Goal: Information Seeking & Learning: Learn about a topic

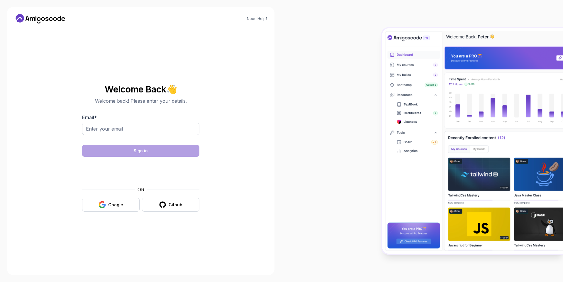
click at [26, 16] on icon at bounding box center [40, 18] width 53 height 9
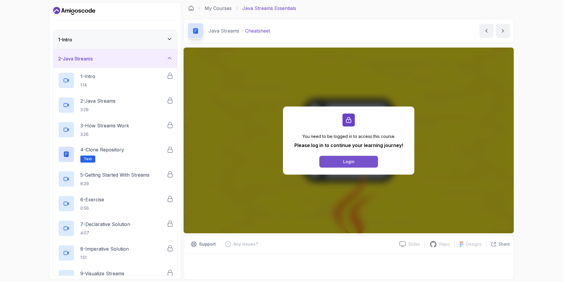
click at [337, 161] on button "Login" at bounding box center [348, 162] width 59 height 12
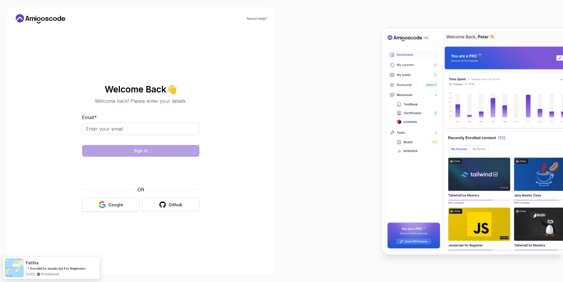
click at [129, 207] on button "Google" at bounding box center [110, 205] width 57 height 14
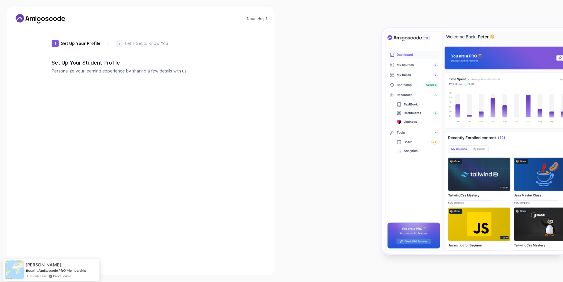
type input "vividbison5a303"
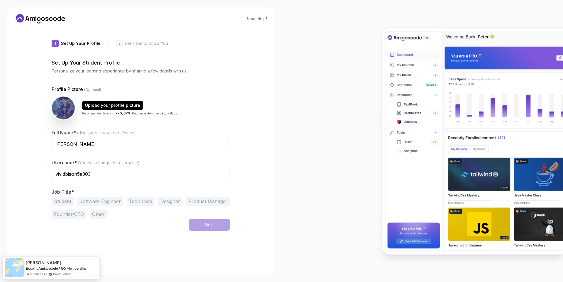
click at [91, 203] on button "Software Engineer" at bounding box center [100, 200] width 46 height 9
click at [198, 222] on button "Next" at bounding box center [209, 225] width 41 height 12
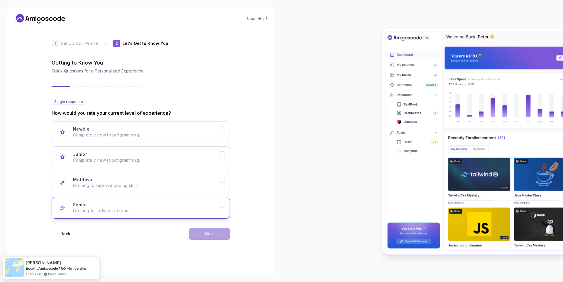
click at [96, 203] on div "Senior Looking for advanced topics." at bounding box center [146, 208] width 146 height 12
click at [205, 233] on div "Next" at bounding box center [209, 234] width 9 height 6
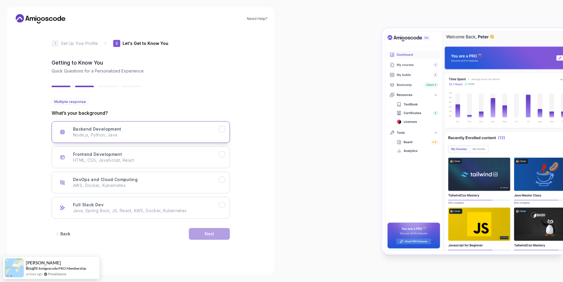
click at [103, 139] on button "Backend Development Node.js, Python, Java" at bounding box center [141, 132] width 178 height 22
click at [84, 208] on p "Java, Spring Boot, JS, React, AWS, Docker, Kubernetes" at bounding box center [146, 211] width 146 height 6
click at [221, 124] on button "Backend Development Node.js, Python, Java" at bounding box center [141, 132] width 178 height 22
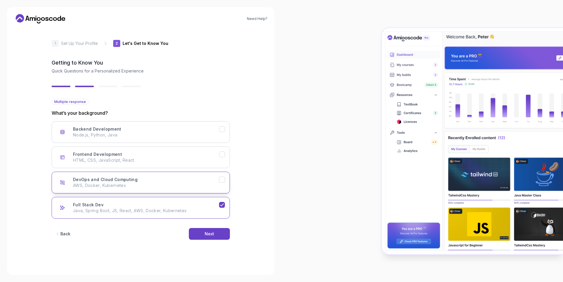
click at [220, 179] on icon "DevOps and Cloud Computing" at bounding box center [221, 179] width 3 height 2
click at [199, 236] on button "Next" at bounding box center [209, 234] width 41 height 12
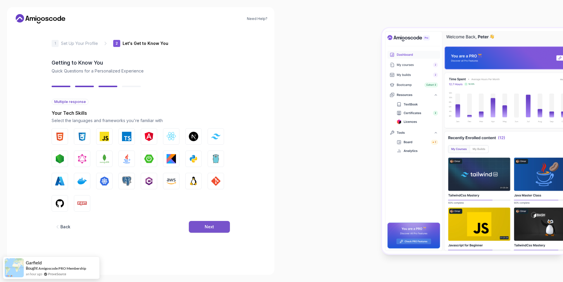
click at [204, 222] on button "Next" at bounding box center [209, 227] width 41 height 12
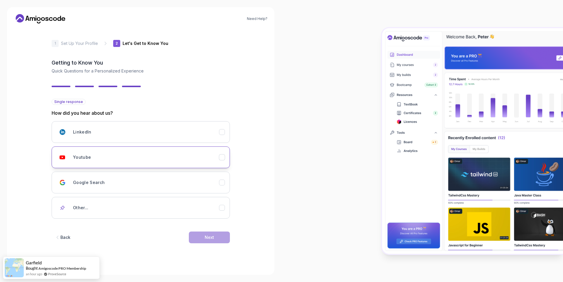
click at [99, 155] on div "Youtube" at bounding box center [146, 157] width 146 height 12
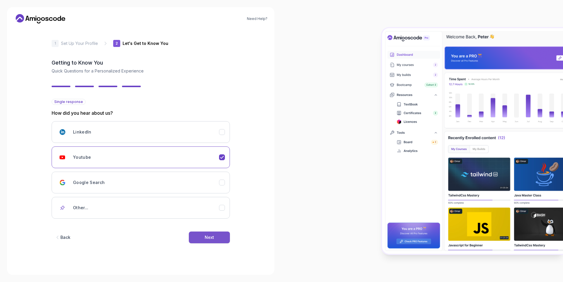
click at [219, 235] on button "Next" at bounding box center [209, 237] width 41 height 12
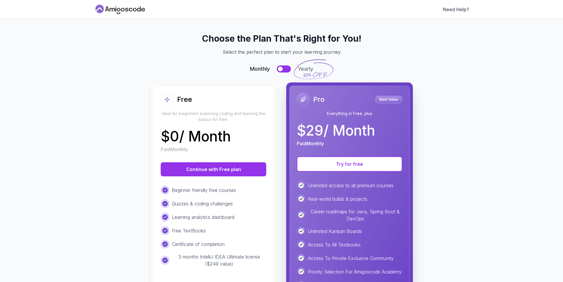
click at [125, 9] on icon at bounding box center [126, 10] width 3 height 4
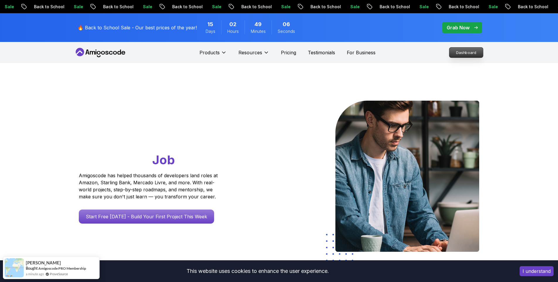
click at [465, 53] on p "Dashboard" at bounding box center [467, 52] width 34 height 10
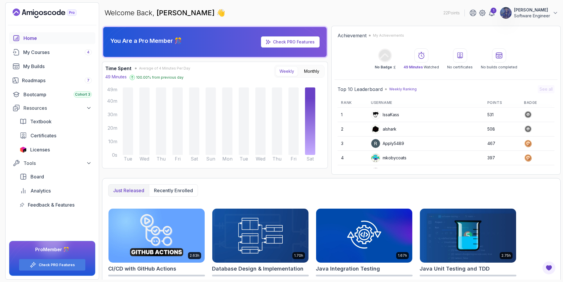
click at [504, 14] on img at bounding box center [506, 13] width 12 height 12
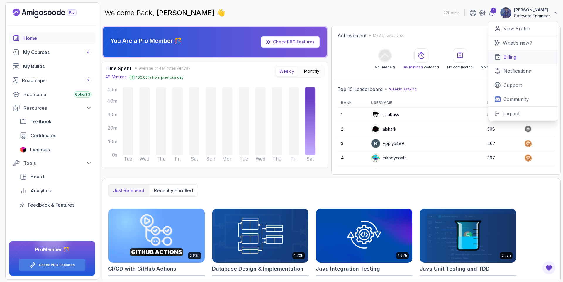
click at [512, 61] on link "Billing" at bounding box center [523, 57] width 70 height 14
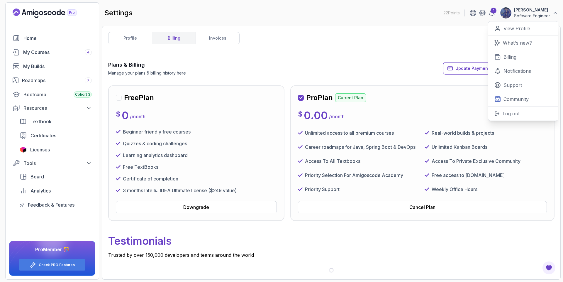
click at [373, 52] on div "profile billing invoices Plans & Billing Manage your plans & billing history he…" at bounding box center [331, 152] width 446 height 241
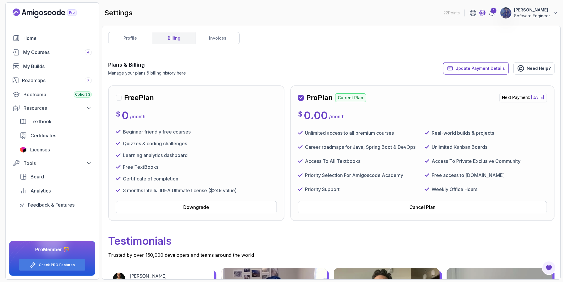
click at [481, 15] on icon at bounding box center [482, 13] width 6 height 6
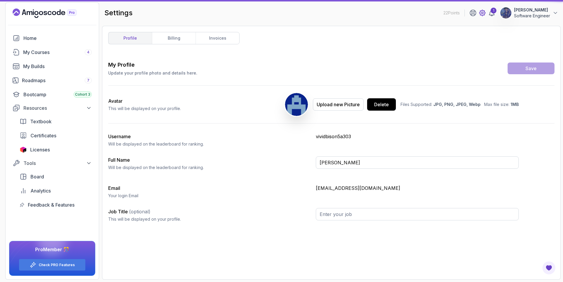
type input "Software Engineer"
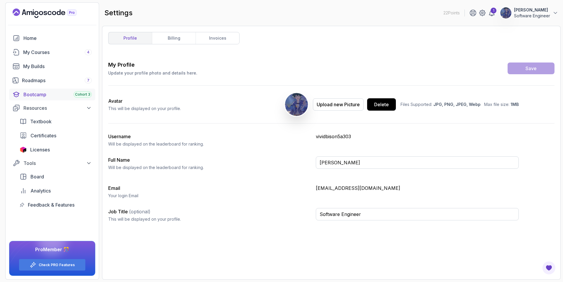
click at [42, 94] on div "Bootcamp Cohort 3" at bounding box center [57, 94] width 68 height 7
click at [535, 14] on p "Software Engineer" at bounding box center [532, 16] width 36 height 6
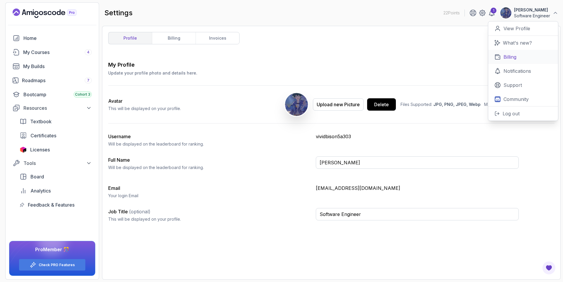
click at [500, 52] on link "Billing" at bounding box center [523, 57] width 70 height 14
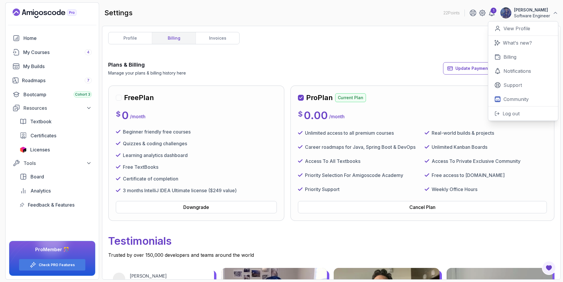
click at [367, 136] on div "Unlimited access to all premium courses" at bounding box center [359, 132] width 122 height 9
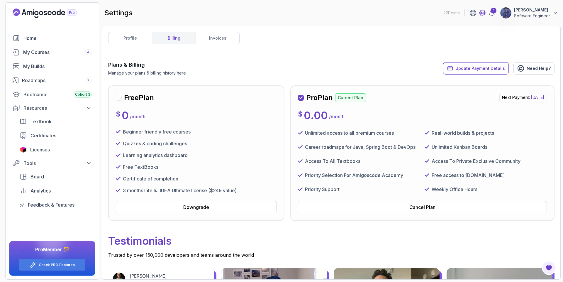
click at [482, 14] on icon at bounding box center [482, 12] width 7 height 7
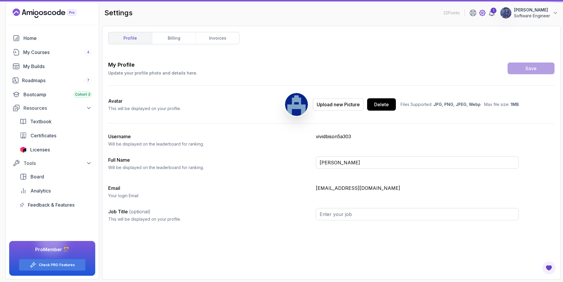
type input "Software Engineer"
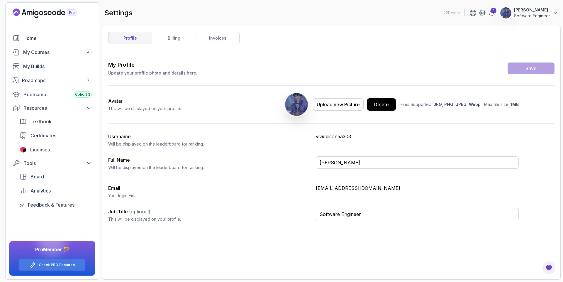
click at [528, 12] on p "[PERSON_NAME]" at bounding box center [532, 10] width 36 height 6
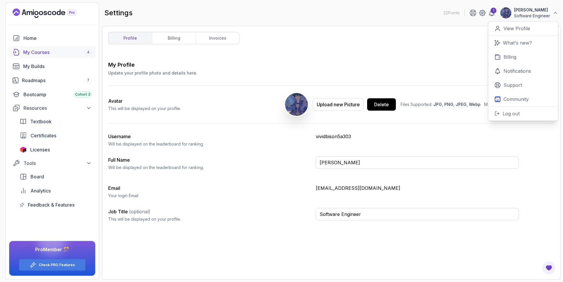
click at [35, 50] on div "My Courses 4" at bounding box center [57, 52] width 69 height 7
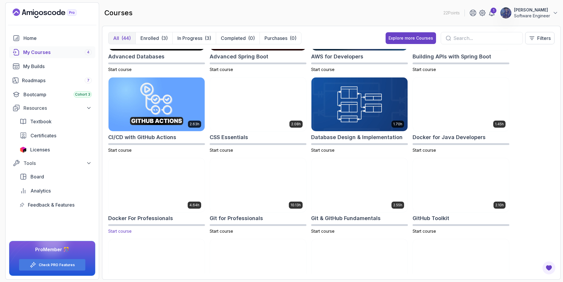
scroll to position [264, 0]
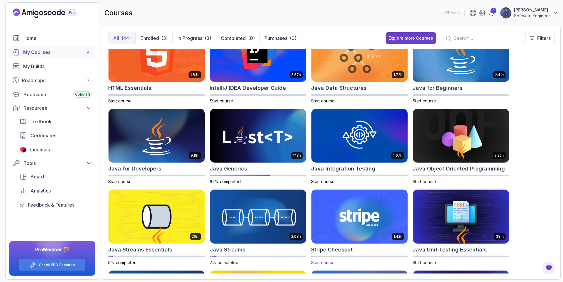
click at [352, 214] on img at bounding box center [359, 216] width 101 height 57
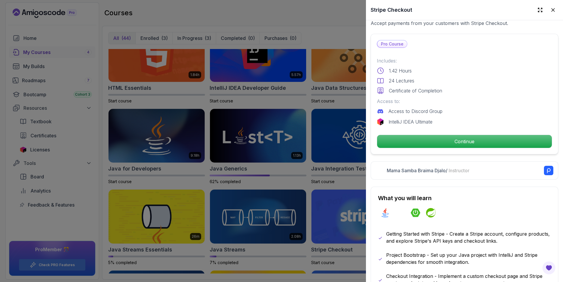
scroll to position [158, 0]
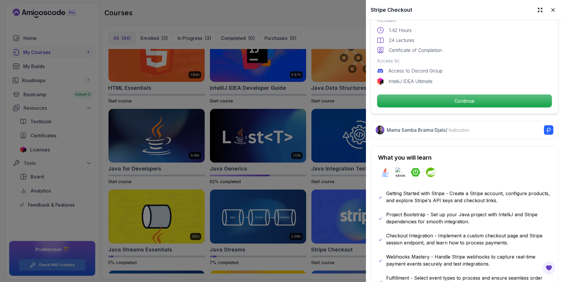
click at [326, 198] on div at bounding box center [281, 141] width 563 height 282
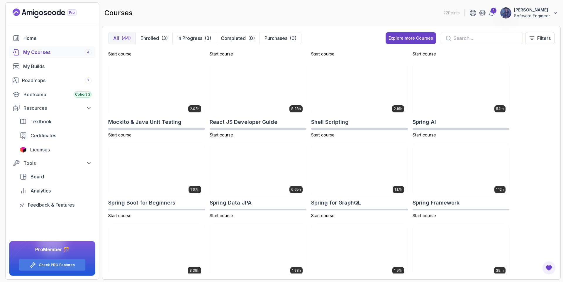
scroll to position [614, 0]
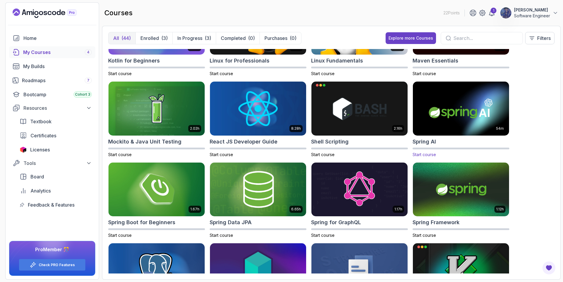
click at [461, 122] on img at bounding box center [460, 108] width 101 height 57
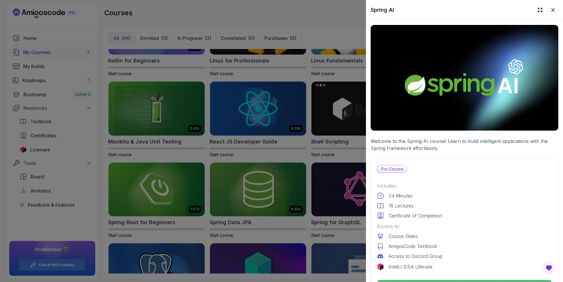
scroll to position [211, 0]
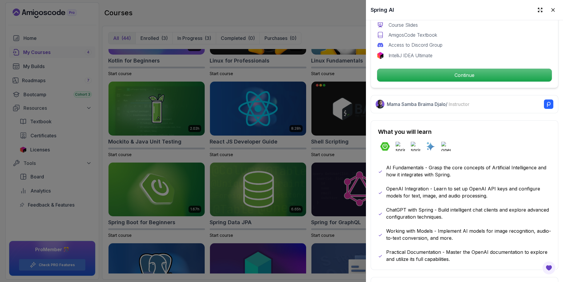
click at [282, 162] on div at bounding box center [281, 141] width 563 height 282
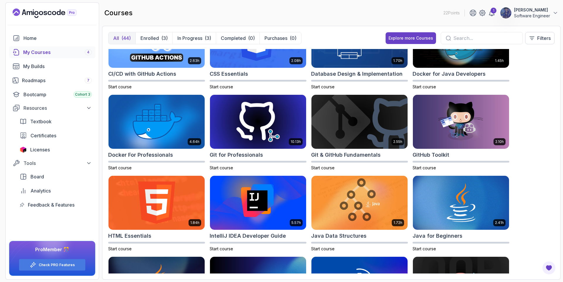
scroll to position [0, 0]
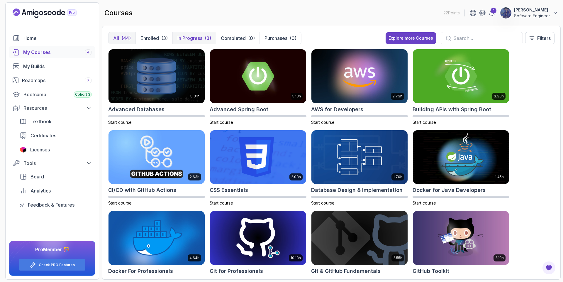
click at [183, 36] on p "In Progress" at bounding box center [189, 38] width 25 height 7
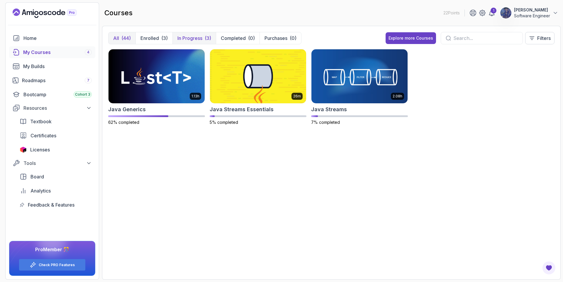
click at [118, 35] on p "All" at bounding box center [116, 38] width 6 height 7
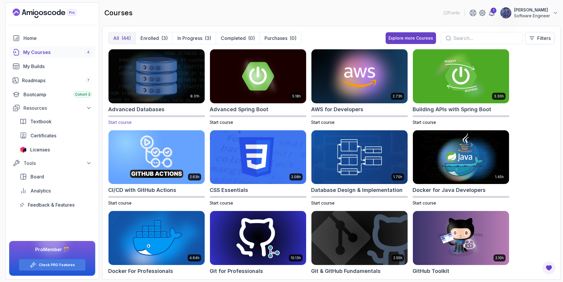
click at [159, 89] on img at bounding box center [156, 76] width 101 height 57
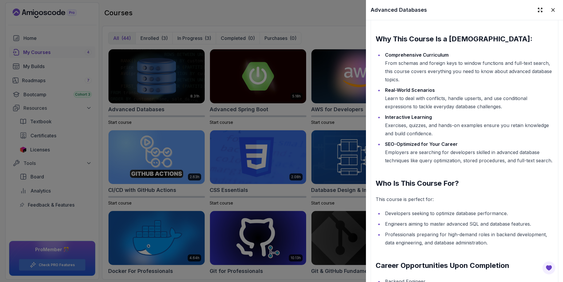
scroll to position [739, 0]
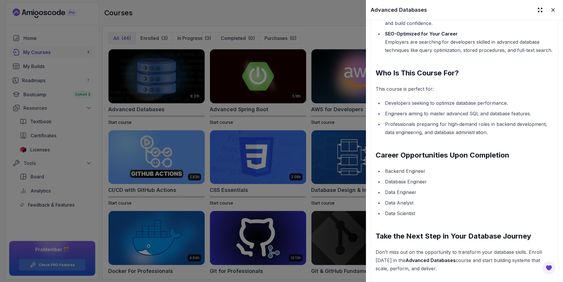
click at [285, 149] on div at bounding box center [281, 141] width 563 height 282
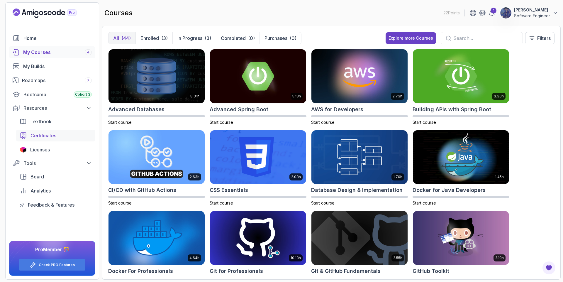
click at [42, 135] on span "Certificates" at bounding box center [43, 135] width 26 height 7
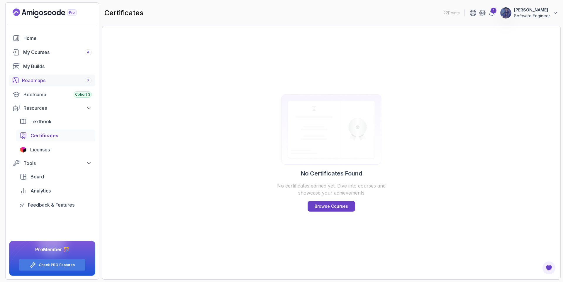
click at [37, 81] on div "Roadmaps 7" at bounding box center [57, 80] width 70 height 7
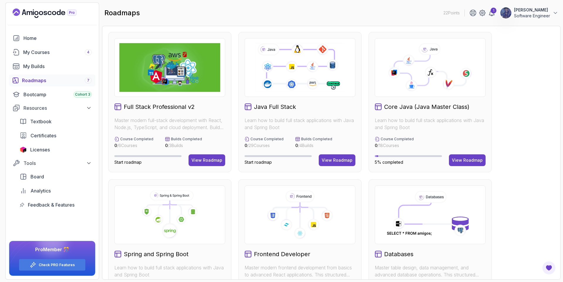
scroll to position [106, 0]
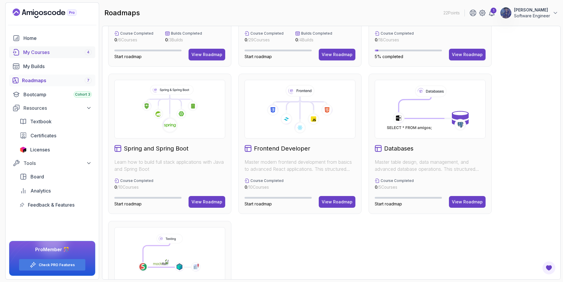
click at [42, 56] on link "My Courses 4" at bounding box center [52, 52] width 86 height 12
click at [200, 201] on div "View Roadmap" at bounding box center [206, 202] width 31 height 6
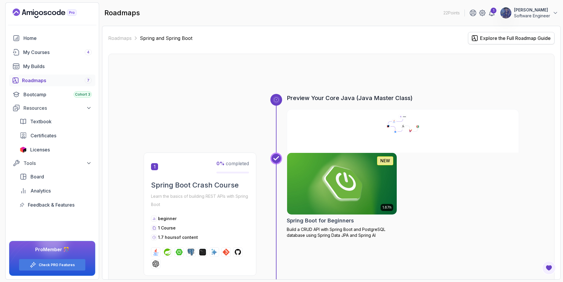
click at [511, 40] on div "Explore the Full Roadmap Guide" at bounding box center [515, 38] width 71 height 7
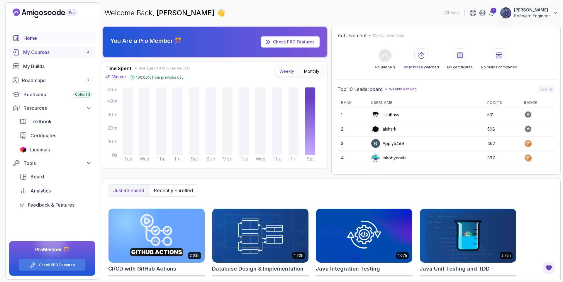
click at [45, 55] on div "My Courses 4" at bounding box center [57, 52] width 69 height 7
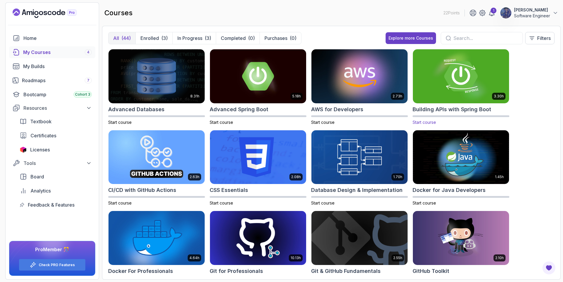
click at [439, 86] on img at bounding box center [460, 76] width 101 height 57
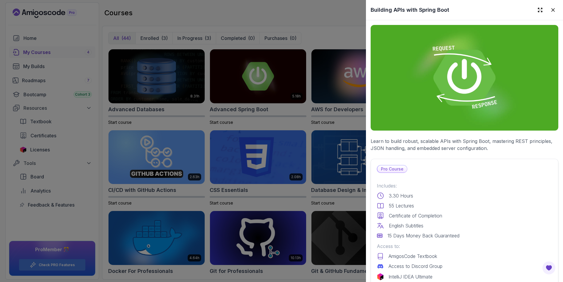
click at [301, 86] on div at bounding box center [281, 141] width 563 height 282
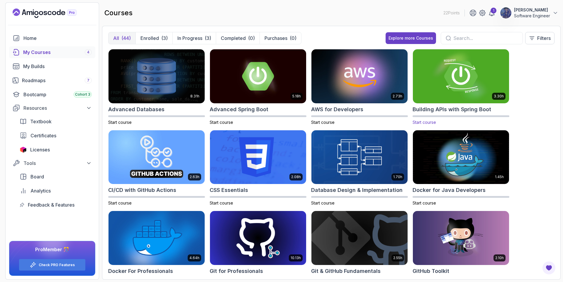
click at [443, 83] on img at bounding box center [460, 76] width 101 height 57
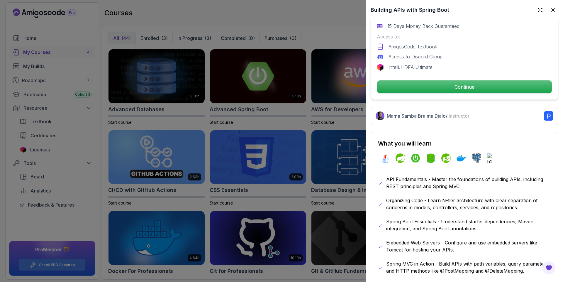
scroll to position [211, 0]
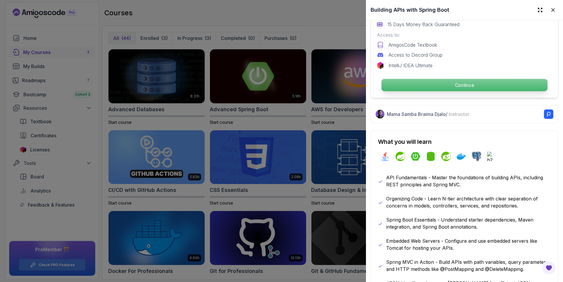
click at [429, 81] on p "Continue" at bounding box center [464, 85] width 166 height 12
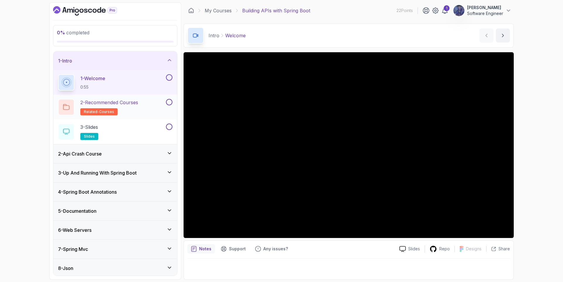
click at [145, 111] on div "2 - Recommended Courses related-courses" at bounding box center [111, 107] width 107 height 16
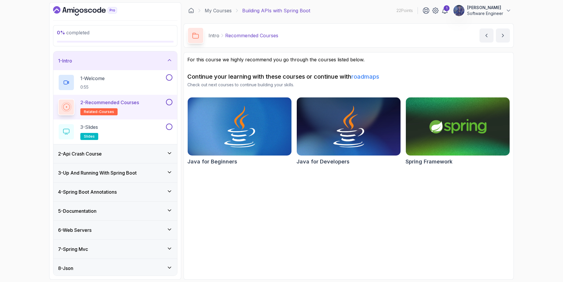
click at [438, 139] on img at bounding box center [457, 126] width 109 height 61
click at [92, 12] on icon "Dashboard" at bounding box center [85, 10] width 64 height 9
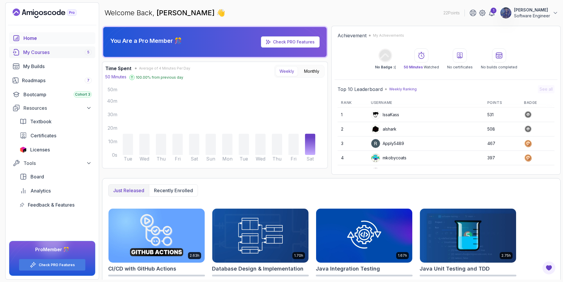
click at [36, 50] on div "My Courses 5" at bounding box center [57, 52] width 69 height 7
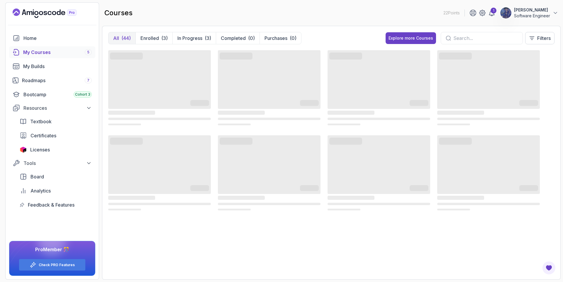
click at [496, 41] on input "text" at bounding box center [485, 38] width 64 height 7
type input "micro"
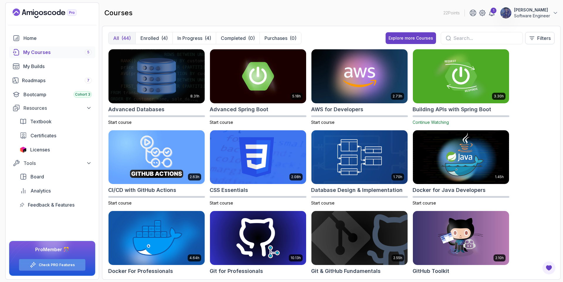
click at [67, 266] on link "Check PRO Features" at bounding box center [57, 264] width 36 height 5
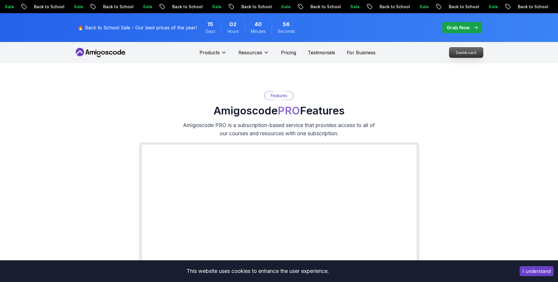
click at [475, 56] on p "Dashboard" at bounding box center [467, 52] width 34 height 10
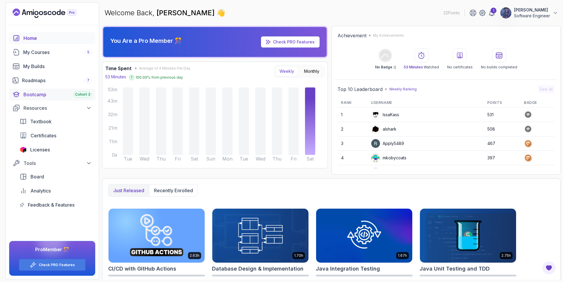
click at [54, 91] on div "Bootcamp Cohort 3" at bounding box center [57, 94] width 68 height 7
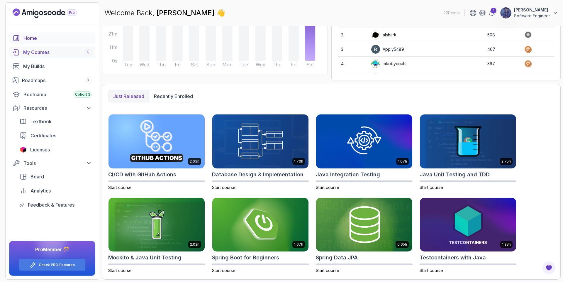
click at [35, 50] on div "My Courses 5" at bounding box center [57, 52] width 69 height 7
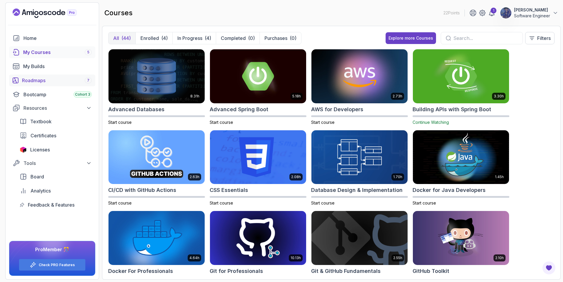
click at [37, 82] on div "Roadmaps 7" at bounding box center [57, 80] width 70 height 7
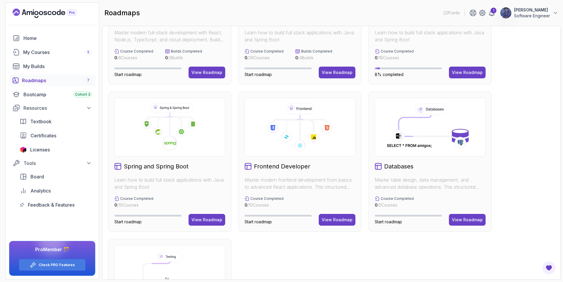
scroll to position [35, 0]
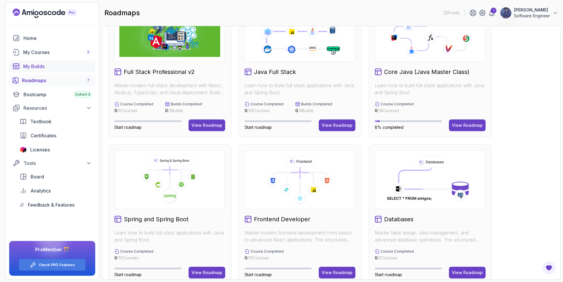
click at [52, 70] on link "My Builds" at bounding box center [52, 66] width 86 height 12
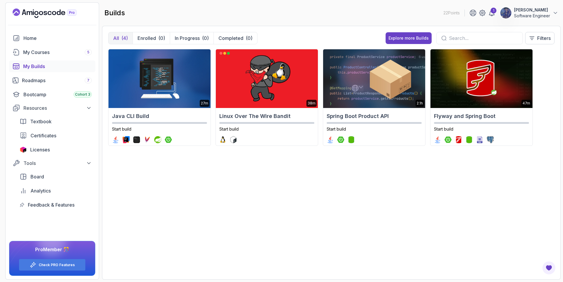
click at [458, 36] on input "text" at bounding box center [483, 38] width 69 height 7
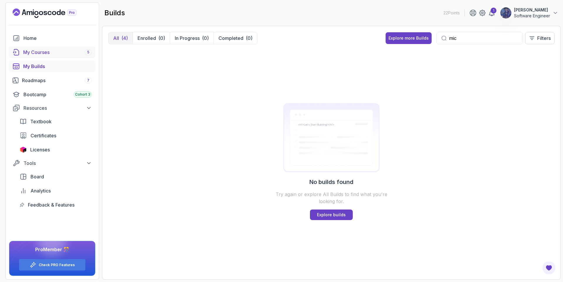
type input "mic"
click at [48, 51] on div "My Courses 5" at bounding box center [57, 52] width 69 height 7
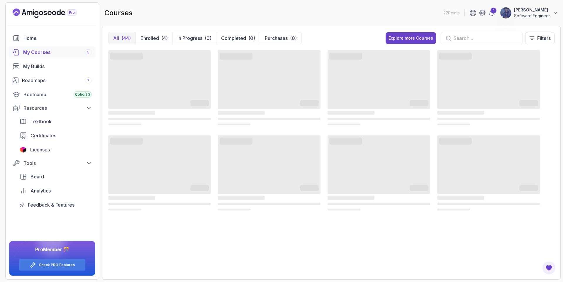
click at [469, 36] on input "text" at bounding box center [485, 38] width 64 height 7
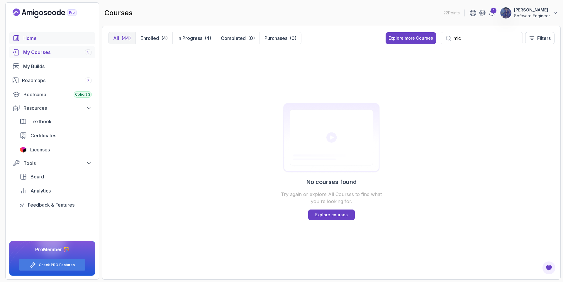
type input "mic"
click at [66, 37] on div "Home" at bounding box center [57, 38] width 68 height 7
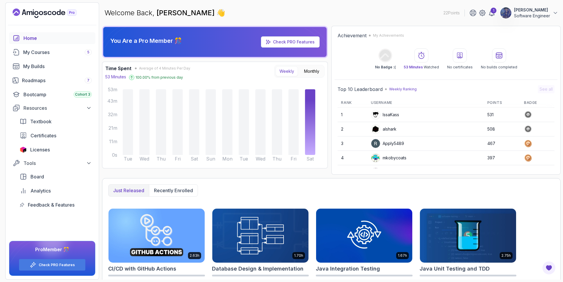
scroll to position [94, 0]
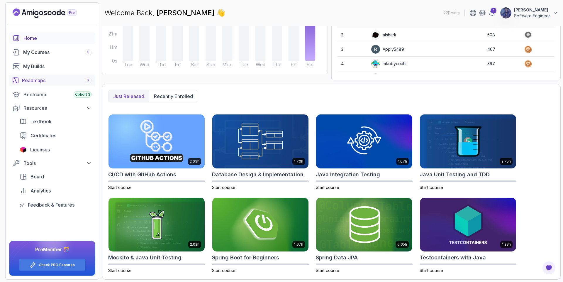
click at [42, 84] on div "Roadmaps 7" at bounding box center [57, 80] width 70 height 7
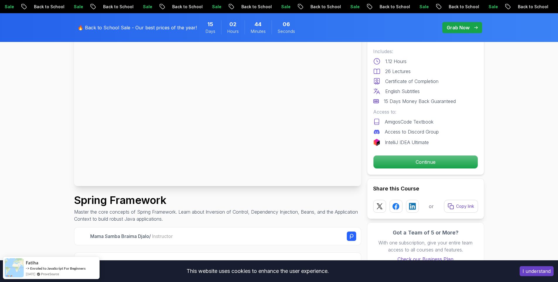
scroll to position [211, 0]
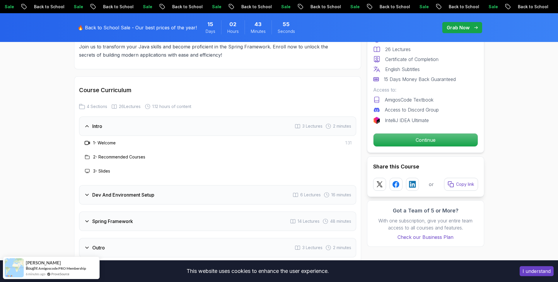
scroll to position [791, 0]
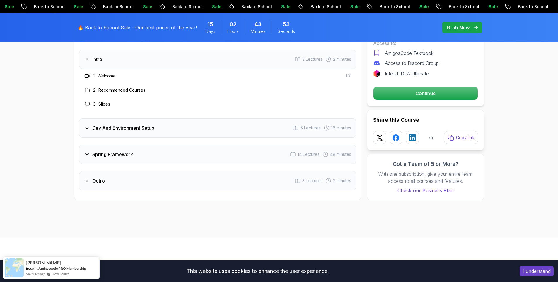
click at [125, 124] on h3 "Dev And Environment Setup" at bounding box center [123, 127] width 62 height 7
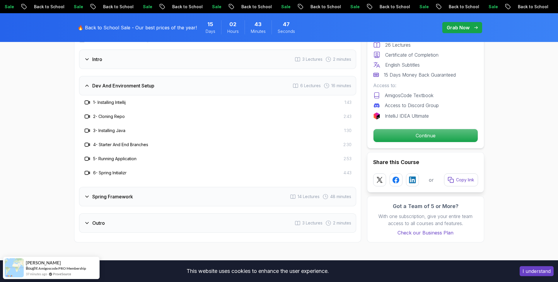
click at [102, 193] on div "Spring Framework 14 Lectures 48 minutes" at bounding box center [217, 196] width 277 height 19
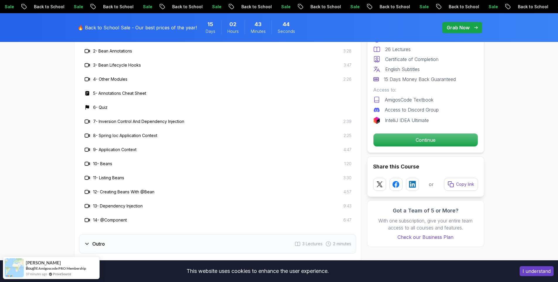
scroll to position [897, 0]
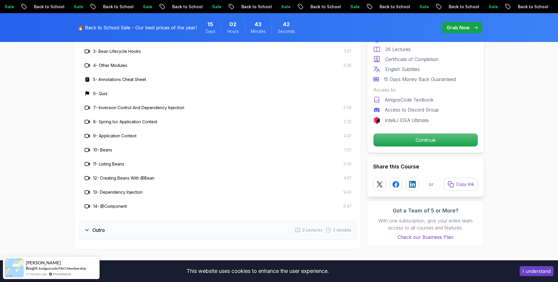
click at [97, 226] on h3 "Outro" at bounding box center [98, 229] width 13 height 7
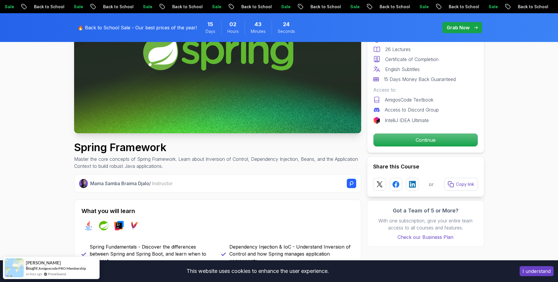
scroll to position [0, 0]
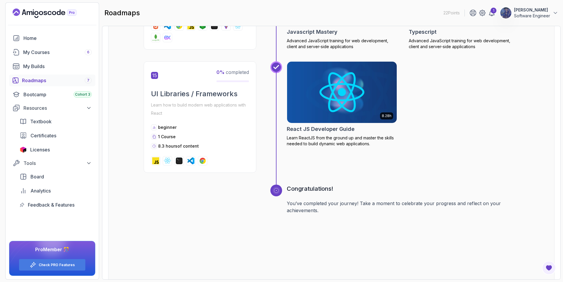
scroll to position [2285, 0]
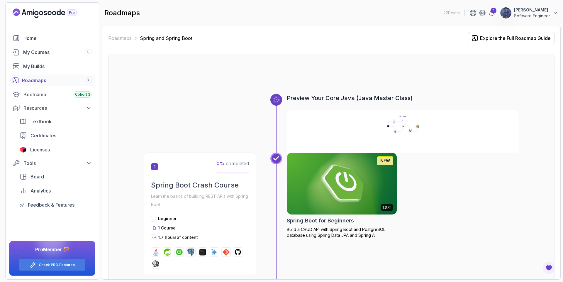
click at [318, 185] on img at bounding box center [341, 183] width 115 height 64
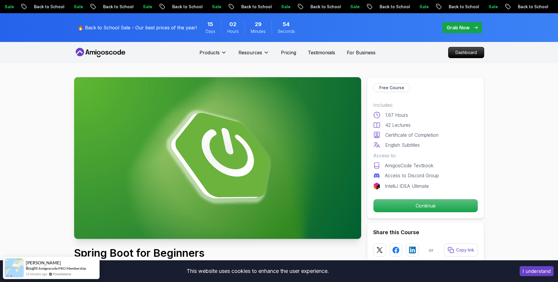
click at [530, 271] on button "I understand" at bounding box center [537, 271] width 34 height 10
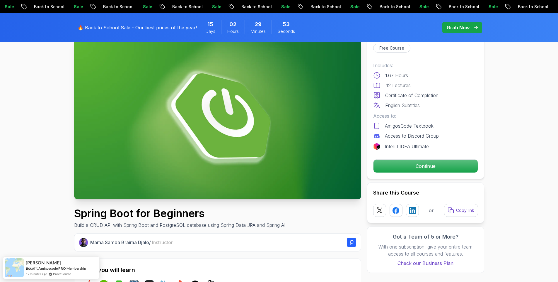
scroll to position [53, 0]
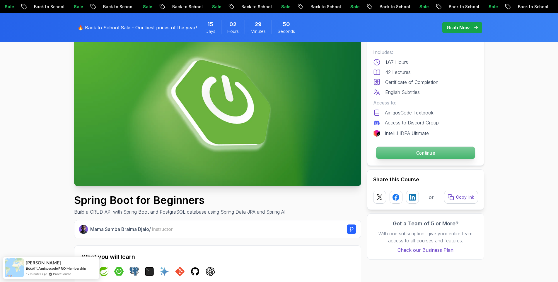
click at [398, 153] on p "Continue" at bounding box center [425, 153] width 99 height 12
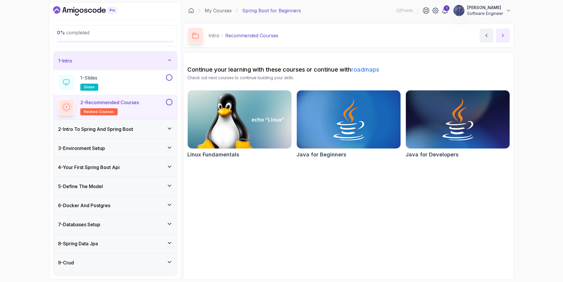
click at [507, 38] on button "next content" at bounding box center [503, 35] width 14 height 14
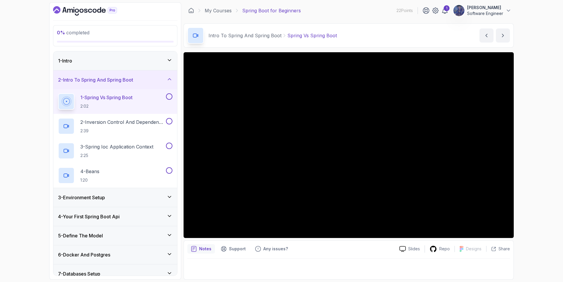
click at [554, 96] on div "0 % completed 1 - Intro 2 - Intro To Spring And Spring Boot 1 - Spring Vs Sprin…" at bounding box center [281, 141] width 563 height 282
click at [443, 246] on p "Repo" at bounding box center [444, 249] width 11 height 6
click at [500, 32] on button "next content" at bounding box center [503, 35] width 14 height 14
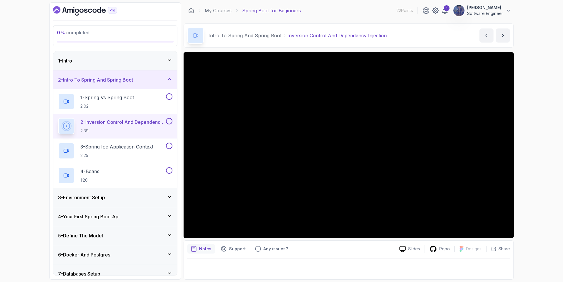
click at [415, 252] on div "Slides Repo Designs Design not available Share" at bounding box center [452, 248] width 115 height 9
click at [411, 250] on p "Slides" at bounding box center [414, 249] width 12 height 6
click at [131, 153] on p "2:25" at bounding box center [116, 155] width 73 height 6
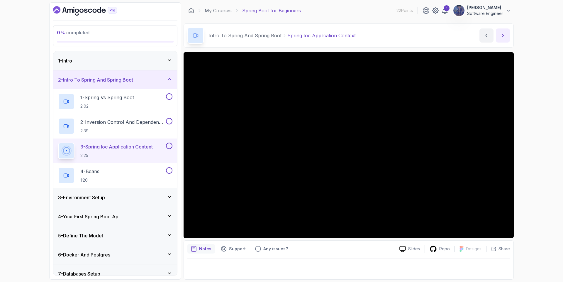
click at [501, 36] on icon "next content" at bounding box center [503, 36] width 6 height 6
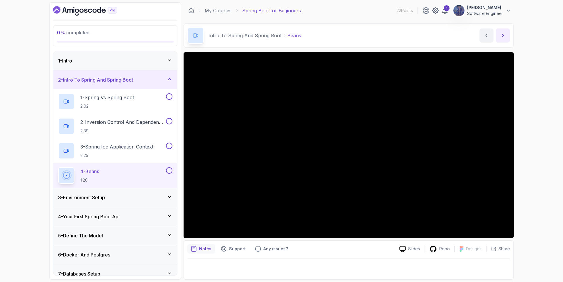
click at [505, 36] on icon "next content" at bounding box center [503, 36] width 6 height 6
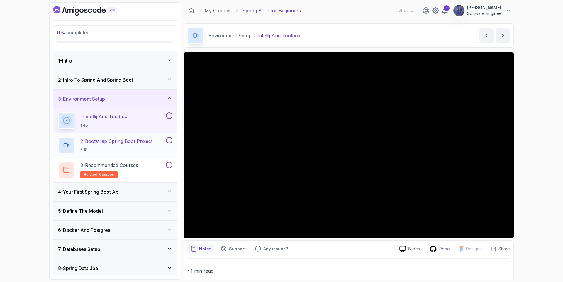
click at [133, 145] on h2 "2 - Bootstrap Spring Boot Project 5:18" at bounding box center [116, 144] width 72 height 15
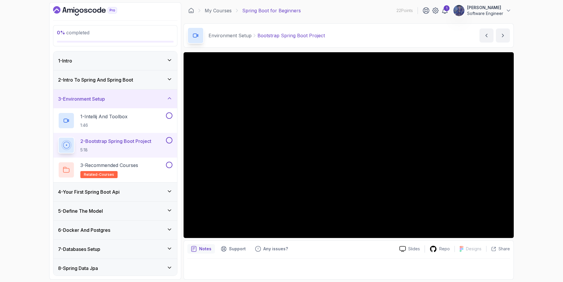
click at [314, 249] on div "Notes Support Any issues?" at bounding box center [290, 248] width 207 height 9
click at [529, 143] on div "0 % completed 1 - Intro 2 - Intro To Spring And Spring Boot 3 - Environment Set…" at bounding box center [281, 141] width 563 height 282
click at [540, 161] on div "0 % completed 1 - Intro 2 - Intro To Spring And Spring Boot 3 - Environment Set…" at bounding box center [281, 141] width 563 height 282
click at [224, 267] on div at bounding box center [348, 266] width 322 height 17
click at [235, 267] on div at bounding box center [348, 266] width 322 height 17
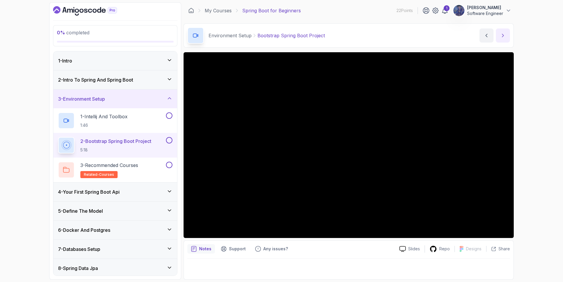
click at [499, 32] on button "next content" at bounding box center [503, 35] width 14 height 14
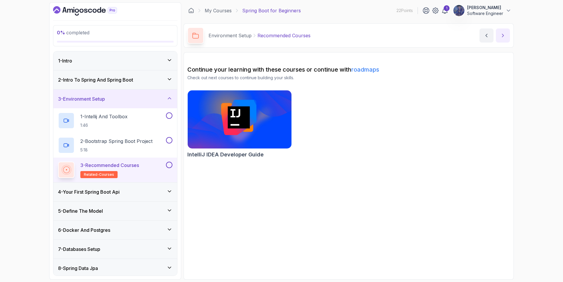
click at [506, 38] on button "next content" at bounding box center [503, 35] width 14 height 14
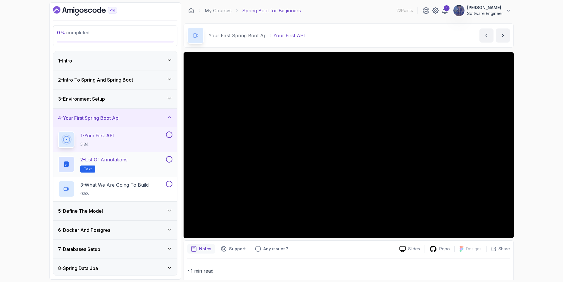
click at [97, 164] on h2 "2 - List of Annotations Text" at bounding box center [103, 164] width 47 height 16
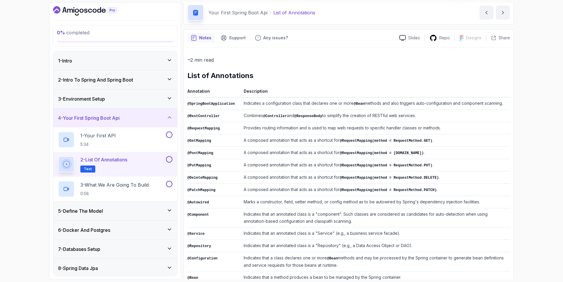
scroll to position [76, 0]
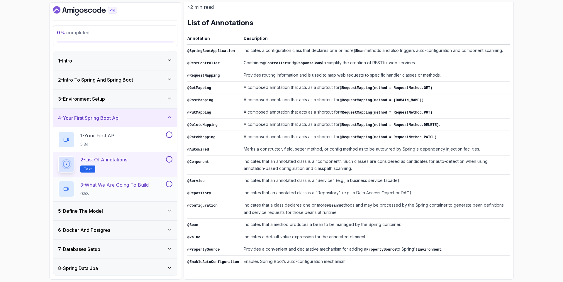
click at [121, 192] on p "0:58" at bounding box center [114, 194] width 68 height 6
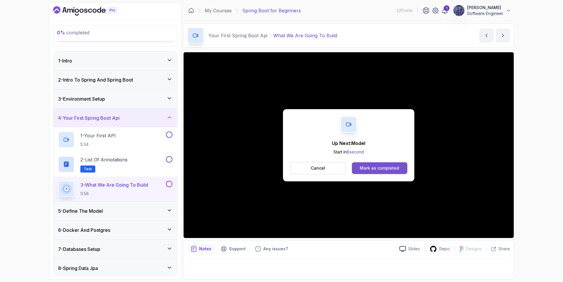
click at [368, 169] on div "Mark as completed" at bounding box center [379, 168] width 39 height 6
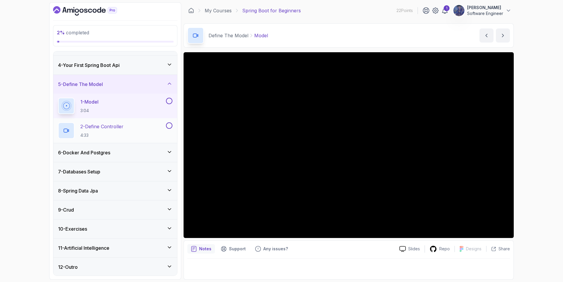
scroll to position [54, 0]
click at [143, 248] on div "11 - Artificial Intelligence" at bounding box center [115, 246] width 114 height 7
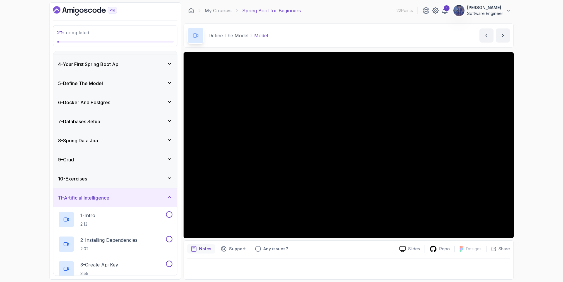
click at [135, 194] on div "11 - Artificial Intelligence" at bounding box center [115, 197] width 114 height 7
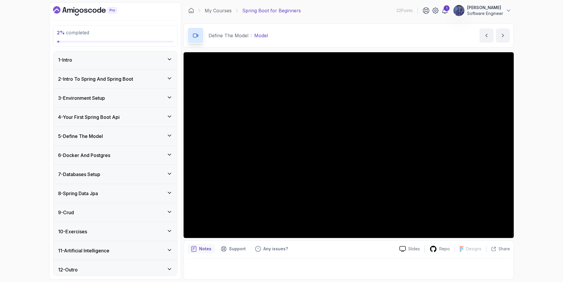
scroll to position [0, 0]
click at [503, 36] on icon "next content" at bounding box center [503, 36] width 6 height 6
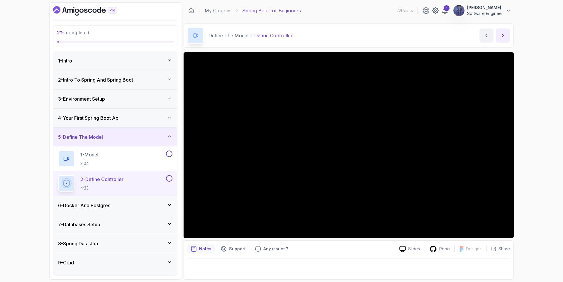
click at [500, 35] on icon "next content" at bounding box center [503, 36] width 6 height 6
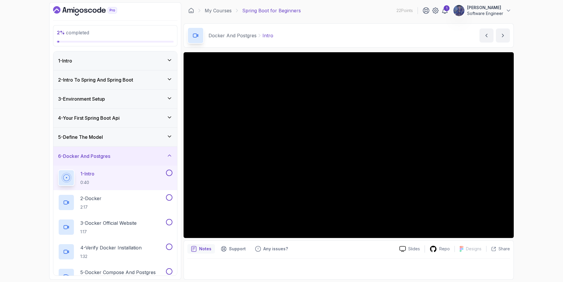
click at [363, 256] on div "Notes Support Any issues? Slides Repo Designs Design not available Share" at bounding box center [349, 259] width 330 height 39
click at [498, 33] on button "next content" at bounding box center [503, 35] width 14 height 14
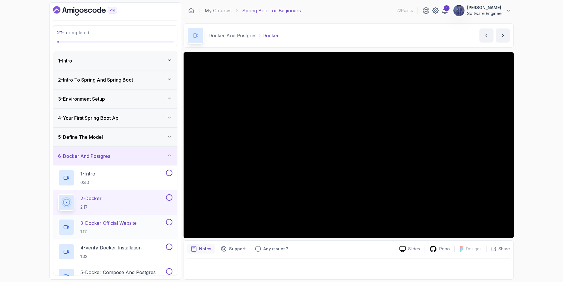
click at [153, 227] on div "3 - Docker Official Website 1:17" at bounding box center [111, 227] width 107 height 16
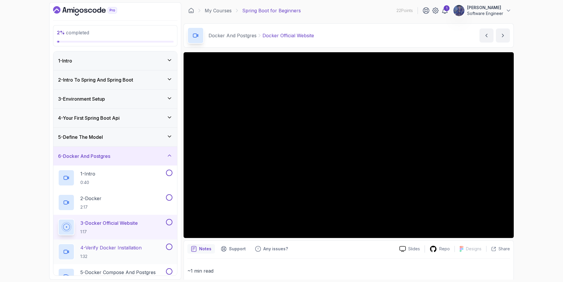
scroll to position [53, 0]
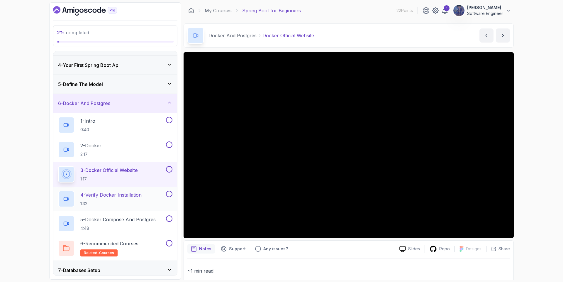
click at [115, 199] on h2 "4 - Verify Docker Installation 1:32" at bounding box center [110, 198] width 61 height 15
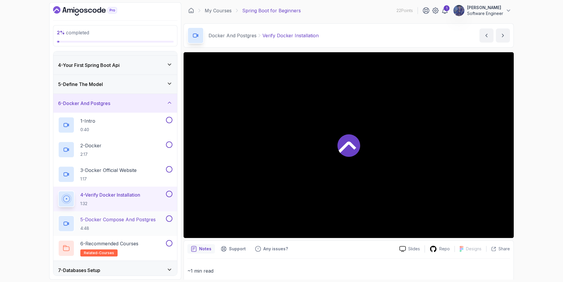
click at [109, 217] on p "5 - Docker Compose And Postgres" at bounding box center [117, 219] width 75 height 7
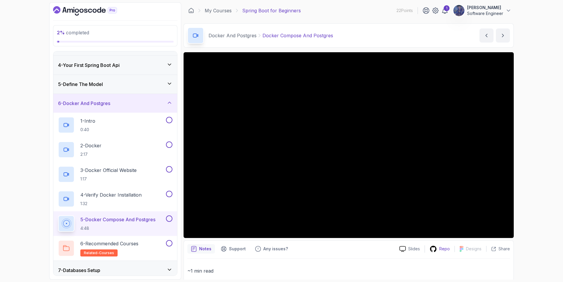
click at [445, 249] on p "Repo" at bounding box center [444, 249] width 11 height 6
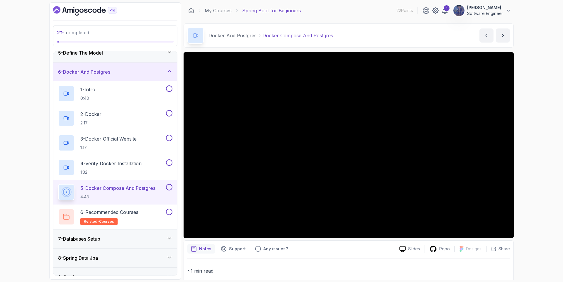
scroll to position [106, 0]
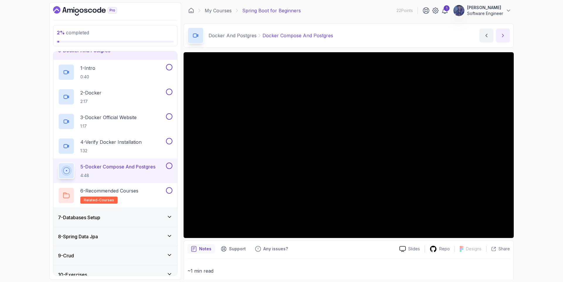
click at [501, 35] on icon "next content" at bounding box center [503, 36] width 6 height 6
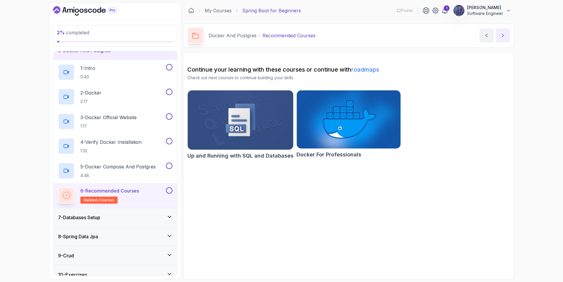
click at [503, 34] on icon "next content" at bounding box center [503, 36] width 6 height 6
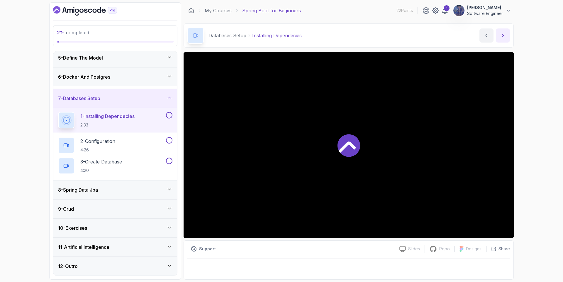
scroll to position [78, 0]
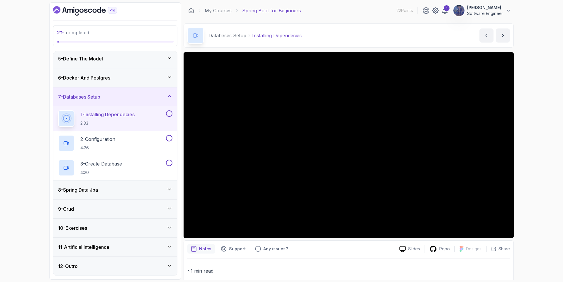
click at [139, 81] on div "6 - Docker And Postgres" at bounding box center [115, 77] width 124 height 19
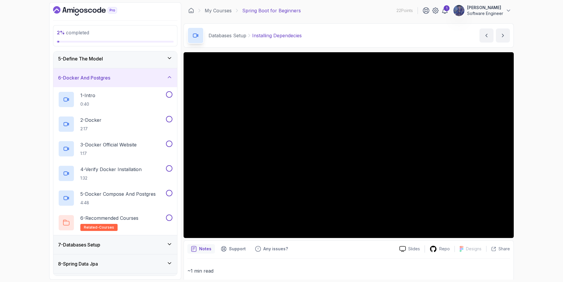
click at [139, 81] on div "6 - Docker And Postgres" at bounding box center [115, 77] width 124 height 19
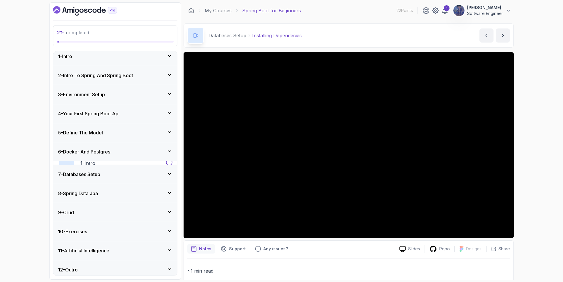
scroll to position [4, 0]
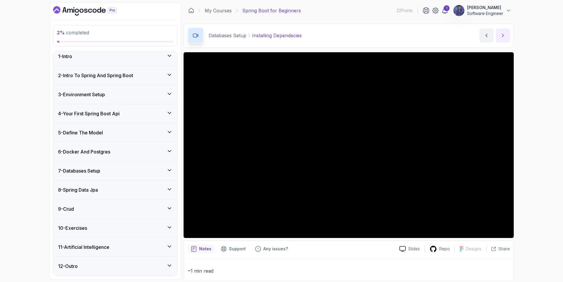
click at [504, 38] on button "next content" at bounding box center [503, 35] width 14 height 14
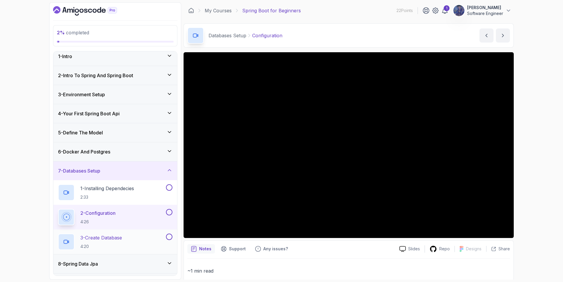
click at [120, 243] on p "4:20" at bounding box center [101, 246] width 42 height 6
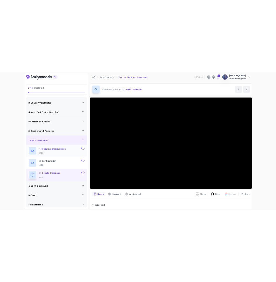
scroll to position [57, 0]
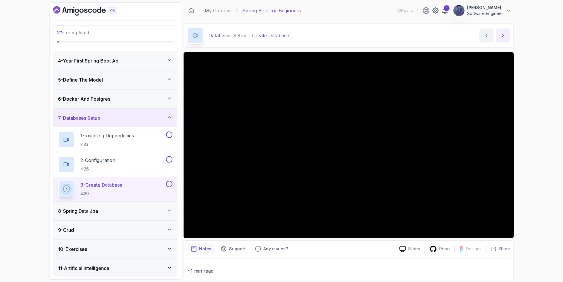
click at [501, 36] on icon "next content" at bounding box center [503, 36] width 6 height 6
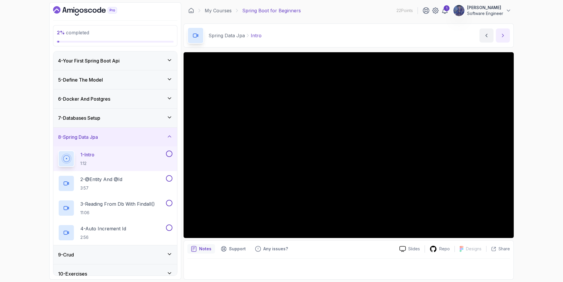
click at [500, 35] on icon "next content" at bounding box center [503, 36] width 6 height 6
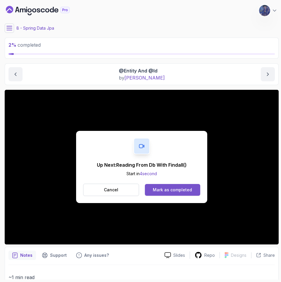
click at [167, 192] on div "Mark as completed" at bounding box center [172, 190] width 39 height 6
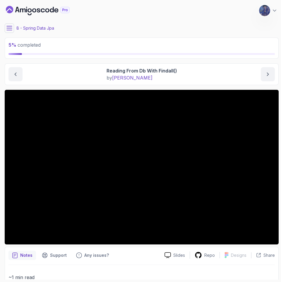
click at [129, 259] on div "Notes Support Any issues?" at bounding box center [85, 254] width 152 height 9
click at [264, 73] on button "next content" at bounding box center [268, 74] width 14 height 14
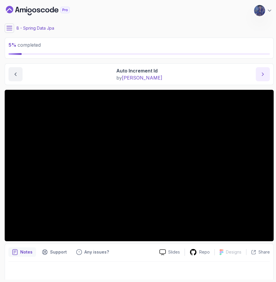
click at [260, 73] on icon "next content" at bounding box center [263, 74] width 6 height 6
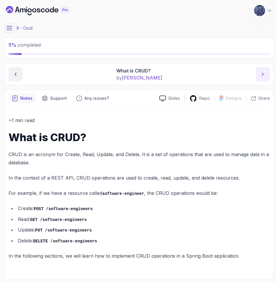
click at [263, 77] on button "next content" at bounding box center [263, 74] width 14 height 14
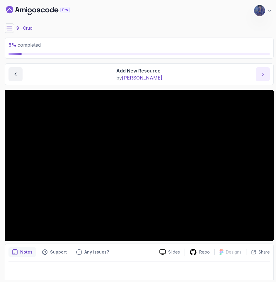
click at [263, 73] on icon "next content" at bounding box center [262, 74] width 1 height 3
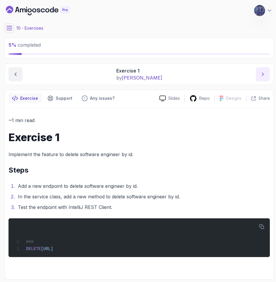
click at [263, 73] on icon "next content" at bounding box center [262, 74] width 1 height 3
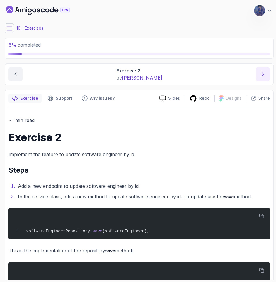
click at [261, 73] on icon "next content" at bounding box center [263, 74] width 6 height 6
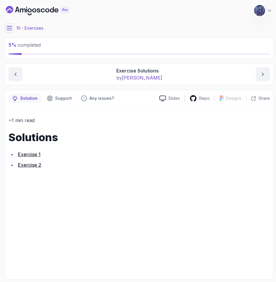
click at [31, 151] on link "Exercise 1" at bounding box center [29, 154] width 23 height 6
click at [30, 164] on link "Exercise 2" at bounding box center [29, 165] width 23 height 6
click at [265, 77] on icon "next content" at bounding box center [263, 74] width 6 height 6
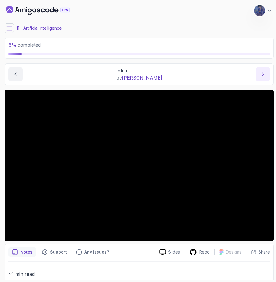
click at [260, 72] on icon "next content" at bounding box center [263, 74] width 6 height 6
click at [260, 70] on button "next content" at bounding box center [263, 74] width 14 height 14
click at [266, 75] on icon "next content" at bounding box center [263, 74] width 6 height 6
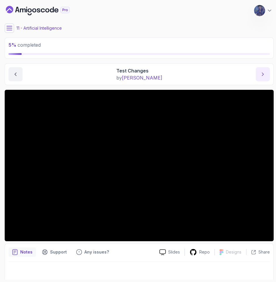
click at [262, 72] on icon "next content" at bounding box center [263, 74] width 6 height 6
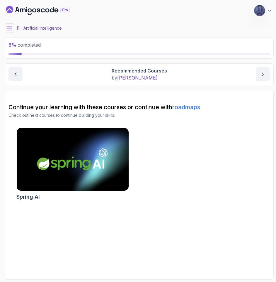
click at [37, 10] on icon "Dashboard" at bounding box center [39, 11] width 4 height 4
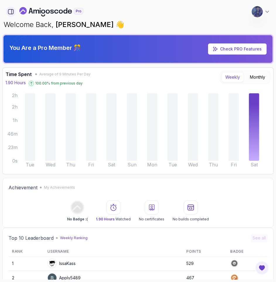
click at [10, 12] on icon "button" at bounding box center [11, 12] width 6 height 6
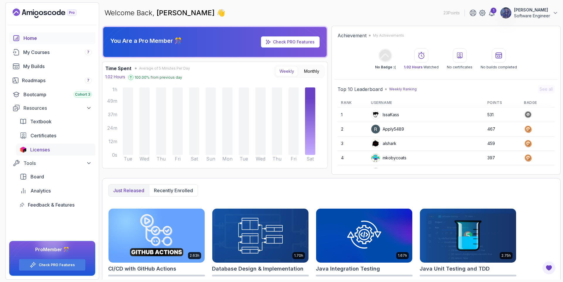
click at [43, 153] on link "Licenses" at bounding box center [55, 150] width 79 height 12
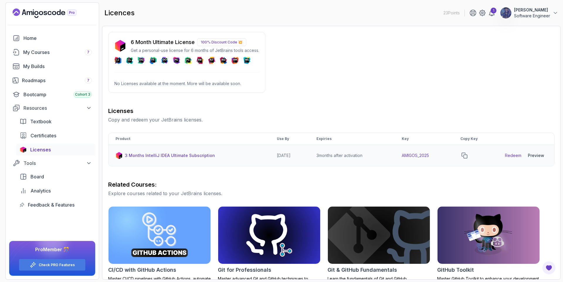
click at [515, 158] on link "Redeem" at bounding box center [513, 155] width 16 height 6
click at [467, 153] on icon "copy-button" at bounding box center [464, 155] width 6 height 6
click at [467, 155] on icon "copy-button" at bounding box center [464, 155] width 6 height 6
click at [467, 158] on button "copy-button" at bounding box center [464, 155] width 8 height 8
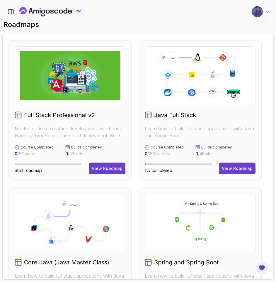
scroll to position [106, 0]
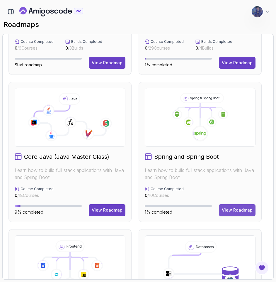
click at [235, 208] on div "View Roadmap" at bounding box center [237, 210] width 31 height 6
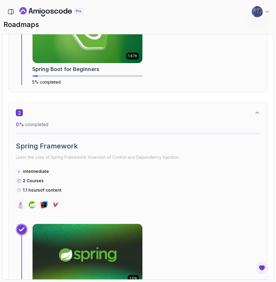
scroll to position [422, 0]
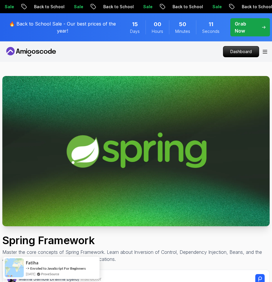
scroll to position [211, 0]
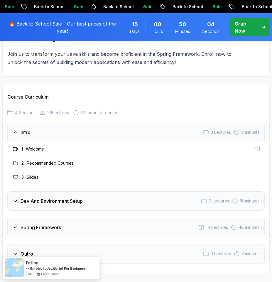
scroll to position [1055, 0]
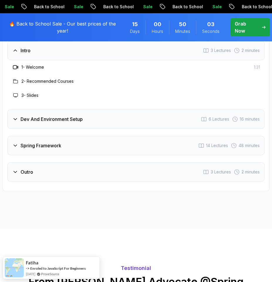
click at [102, 121] on div "Dev And Environment Setup 6 Lectures 16 minutes" at bounding box center [135, 118] width 257 height 19
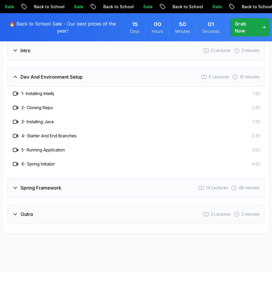
click at [78, 187] on div "Spring Framework 14 Lectures 48 minutes" at bounding box center [135, 187] width 257 height 19
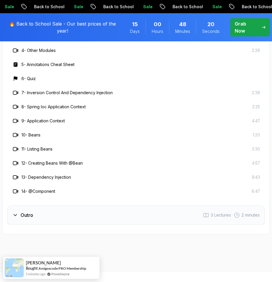
scroll to position [1214, 0]
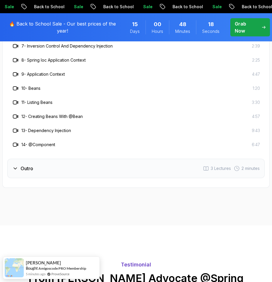
click at [38, 171] on div "Outro 3 Lectures 2 minutes" at bounding box center [135, 168] width 257 height 19
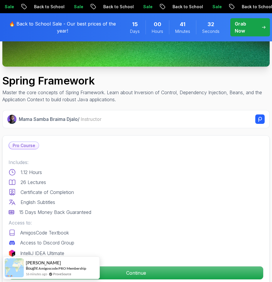
scroll to position [264, 0]
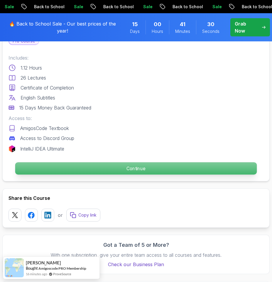
click at [97, 167] on p "Continue" at bounding box center [136, 168] width 242 height 12
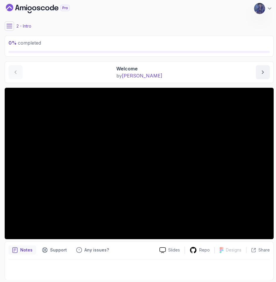
scroll to position [2, 0]
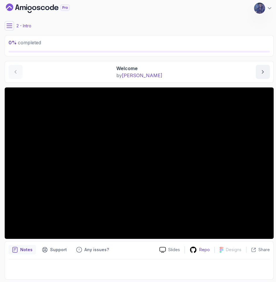
click at [202, 248] on p "Repo" at bounding box center [204, 250] width 11 height 6
click at [257, 72] on button "next content" at bounding box center [263, 72] width 14 height 14
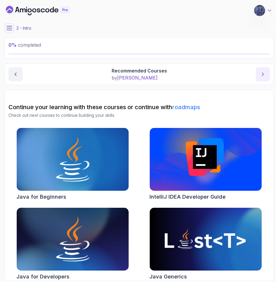
click at [267, 71] on button "next content" at bounding box center [263, 74] width 14 height 14
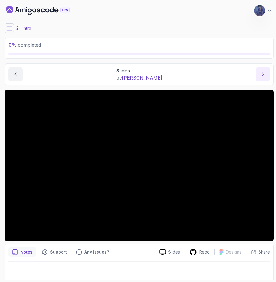
click at [266, 72] on button "next content" at bounding box center [263, 74] width 14 height 14
click at [10, 30] on icon at bounding box center [9, 28] width 5 height 4
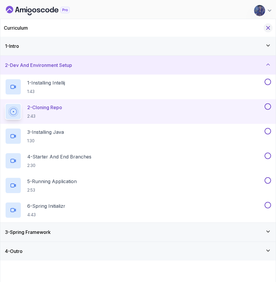
click at [268, 28] on icon "Hide Curriculum for mobile" at bounding box center [268, 28] width 6 height 6
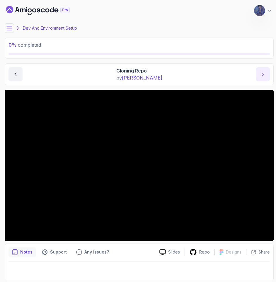
click at [265, 74] on icon "next content" at bounding box center [263, 74] width 6 height 6
click at [264, 75] on icon "next content" at bounding box center [263, 74] width 6 height 6
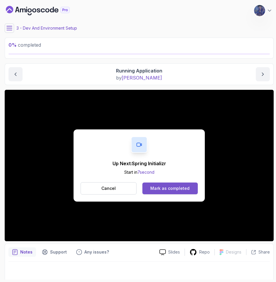
click at [172, 191] on div "Mark as completed" at bounding box center [169, 188] width 39 height 6
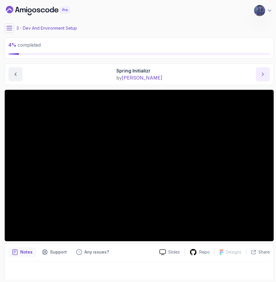
click at [258, 73] on button "next content" at bounding box center [263, 74] width 14 height 14
click at [265, 75] on icon "next content" at bounding box center [263, 74] width 6 height 6
click at [261, 75] on icon "next content" at bounding box center [263, 74] width 6 height 6
click at [263, 73] on icon "next content" at bounding box center [262, 74] width 1 height 3
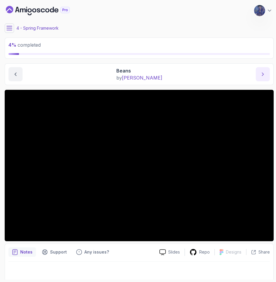
click at [258, 74] on button "next content" at bounding box center [263, 74] width 14 height 14
click at [264, 75] on icon "next content" at bounding box center [263, 74] width 6 height 6
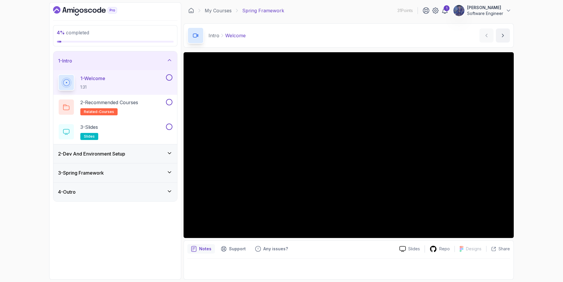
click at [114, 154] on h3 "2 - Dev And Environment Setup" at bounding box center [91, 153] width 67 height 7
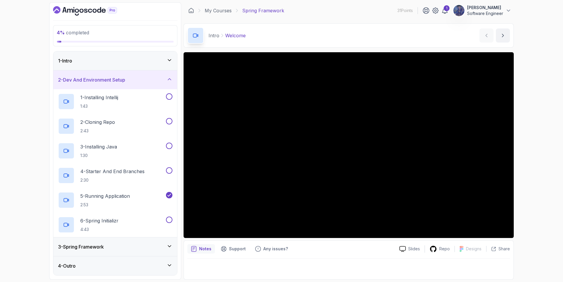
click at [107, 252] on div "3 - Spring Framework" at bounding box center [115, 246] width 124 height 19
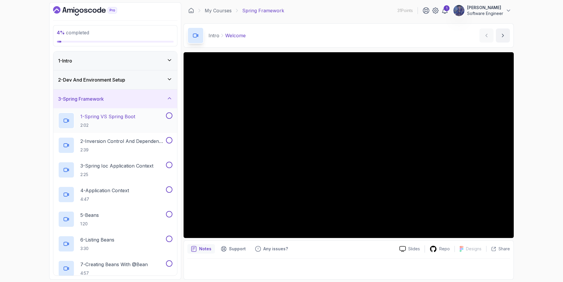
click at [115, 120] on h2 "1 - Spring VS Spring Boot 2:02" at bounding box center [107, 120] width 55 height 15
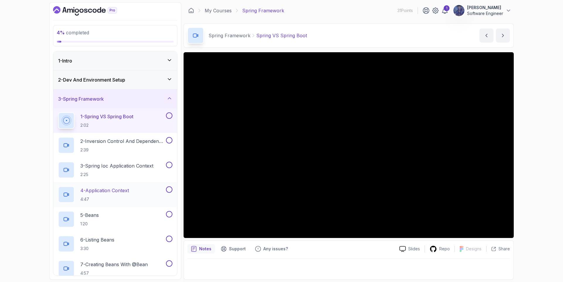
scroll to position [53, 0]
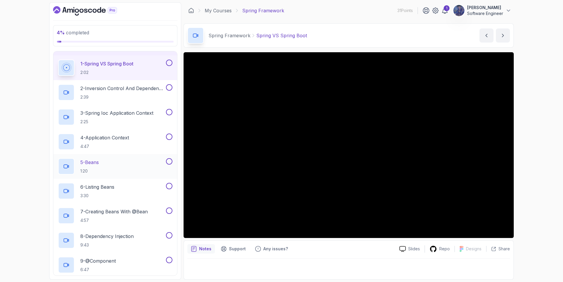
click at [106, 171] on div "5 - Beans 1:20" at bounding box center [111, 166] width 107 height 16
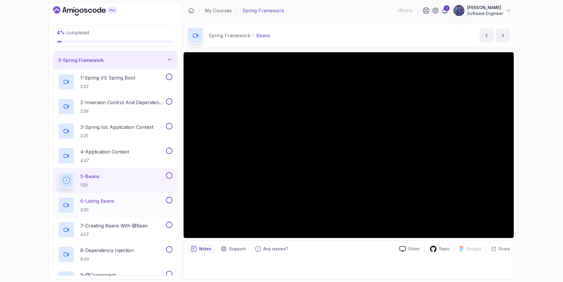
scroll to position [53, 0]
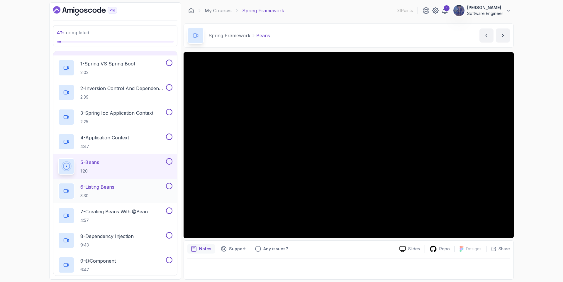
click at [120, 190] on div "6 - Listing Beans 3:30" at bounding box center [111, 191] width 107 height 16
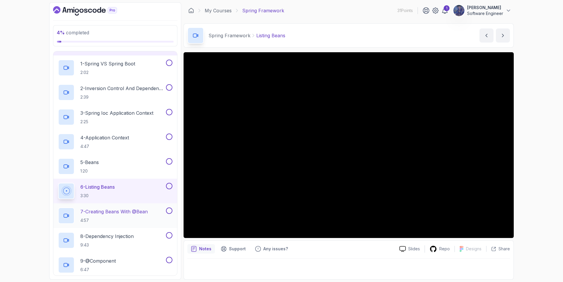
click at [119, 211] on p "7 - Creating Beans With @Bean" at bounding box center [113, 211] width 67 height 7
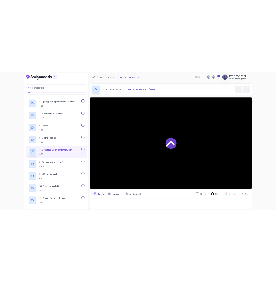
scroll to position [158, 0]
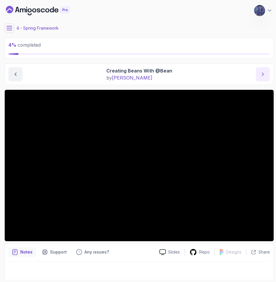
click at [259, 75] on button "next content" at bounding box center [263, 74] width 14 height 14
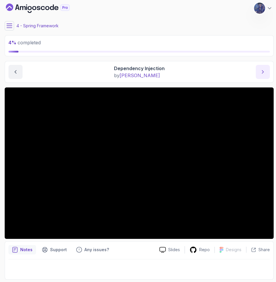
click at [263, 69] on icon "next content" at bounding box center [263, 72] width 6 height 6
click at [256, 65] on button "next content" at bounding box center [263, 72] width 14 height 14
click at [263, 74] on icon "next content" at bounding box center [263, 72] width 6 height 6
click at [132, 260] on div at bounding box center [139, 267] width 261 height 16
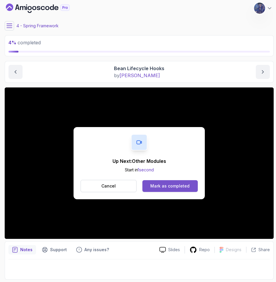
click at [176, 190] on button "Mark as completed" at bounding box center [169, 186] width 55 height 12
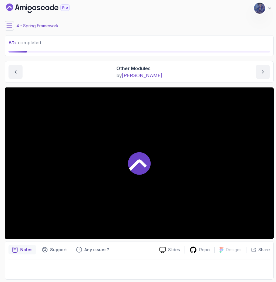
click at [9, 29] on button at bounding box center [9, 25] width 9 height 9
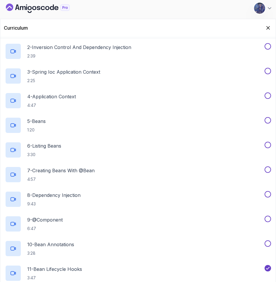
scroll to position [157, 0]
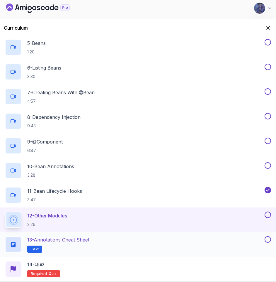
click at [73, 237] on p "13 - Annotations Cheat Sheet" at bounding box center [58, 239] width 62 height 7
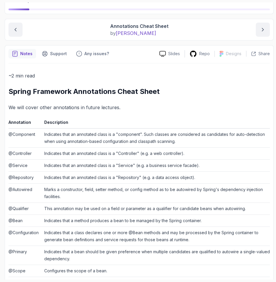
scroll to position [126, 0]
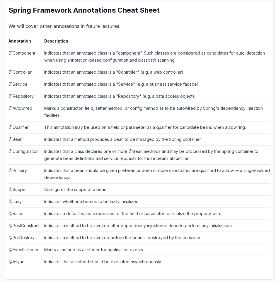
click at [17, 140] on td "@Bean" at bounding box center [25, 139] width 33 height 12
click at [23, 74] on td "@Controller" at bounding box center [25, 72] width 33 height 12
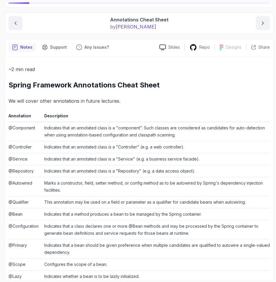
scroll to position [0, 0]
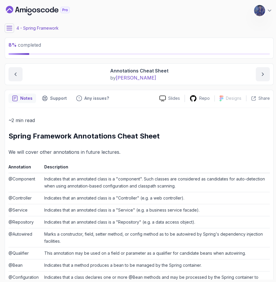
click at [5, 28] on button at bounding box center [9, 27] width 9 height 9
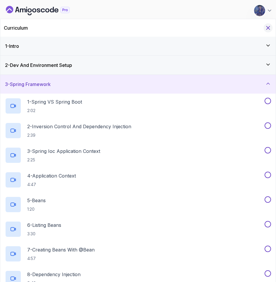
click at [265, 28] on icon "Hide Curriculum for mobile" at bounding box center [268, 28] width 6 height 6
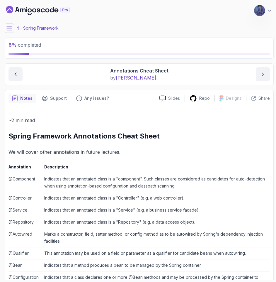
click at [13, 31] on button at bounding box center [9, 27] width 9 height 9
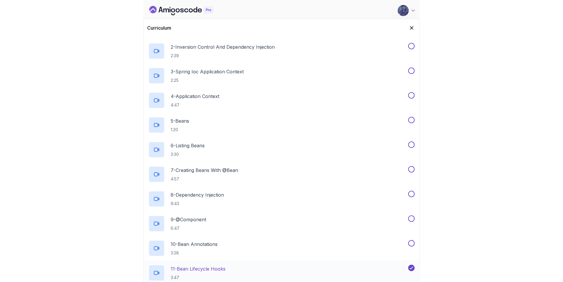
scroll to position [157, 0]
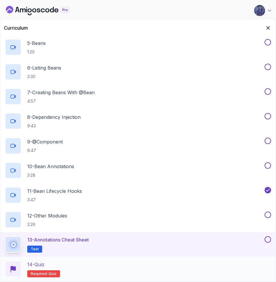
click at [59, 264] on div "14 - Quiz Required- quiz" at bounding box center [138, 269] width 266 height 16
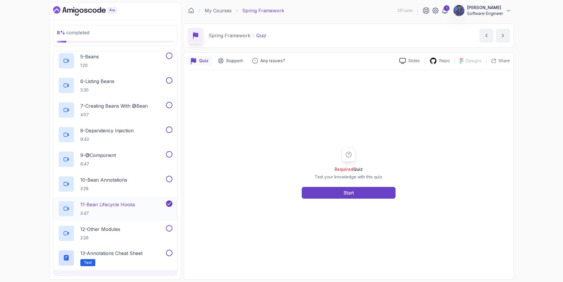
scroll to position [197, 0]
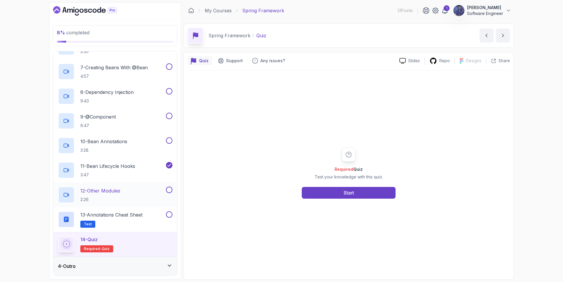
click at [128, 199] on div "12 - Other Modules 2:26" at bounding box center [111, 194] width 107 height 16
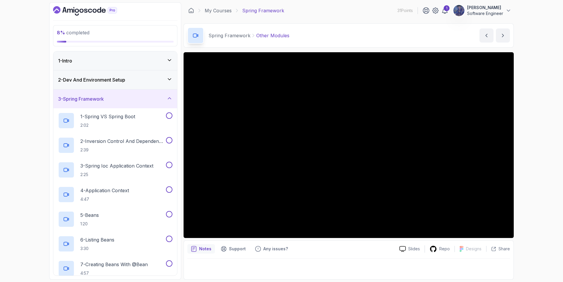
click at [150, 74] on div "2 - Dev And Environment Setup" at bounding box center [115, 79] width 124 height 19
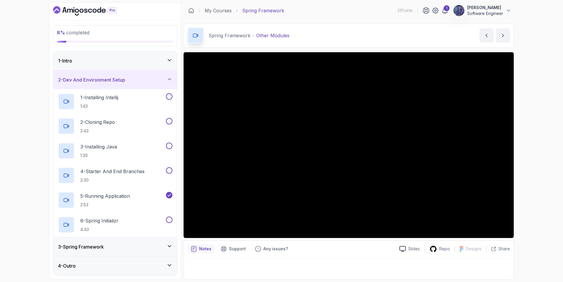
click at [150, 79] on div "2 - Dev And Environment Setup" at bounding box center [115, 79] width 114 height 7
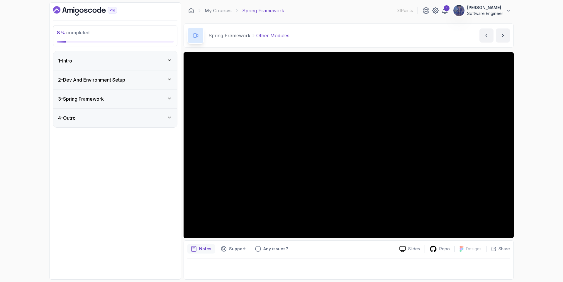
click at [167, 95] on icon at bounding box center [170, 98] width 6 height 6
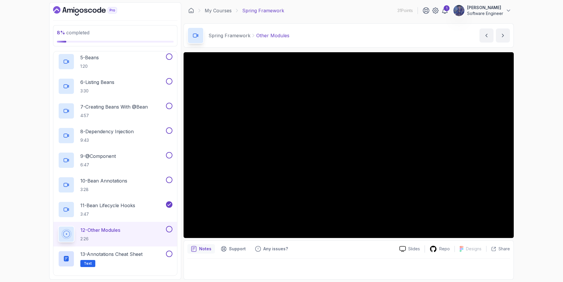
scroll to position [144, 0]
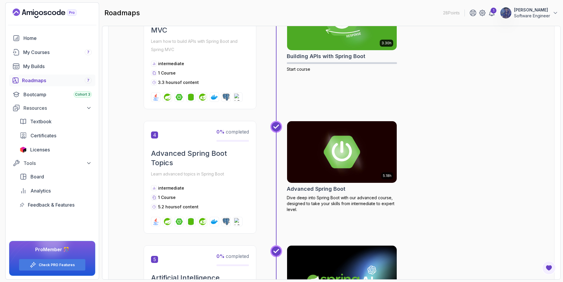
scroll to position [369, 0]
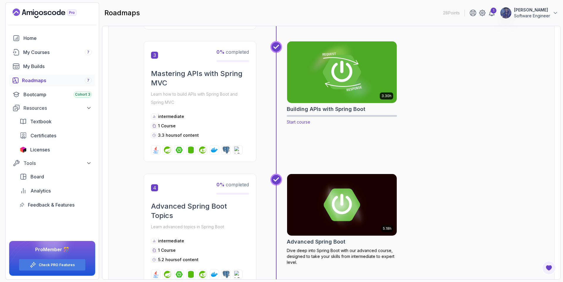
click at [325, 71] on img at bounding box center [341, 72] width 115 height 64
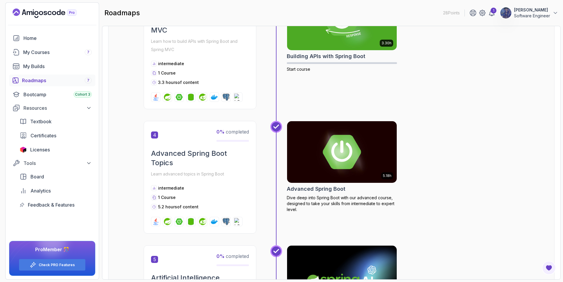
scroll to position [475, 0]
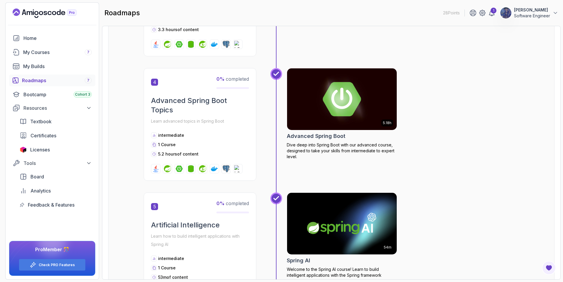
click at [337, 87] on img at bounding box center [341, 99] width 115 height 64
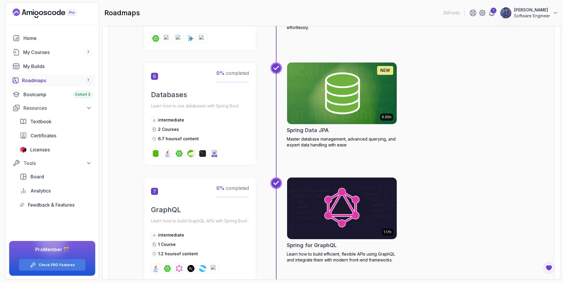
scroll to position [739, 0]
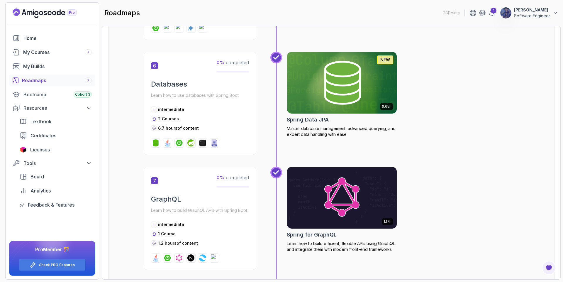
click at [325, 91] on img at bounding box center [341, 82] width 115 height 64
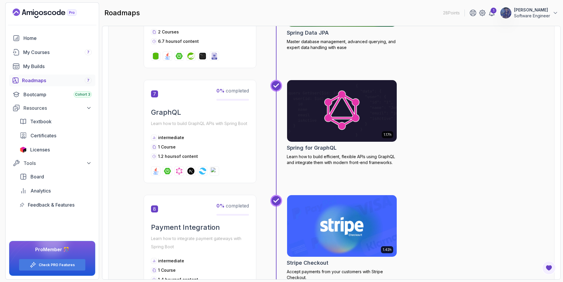
scroll to position [844, 0]
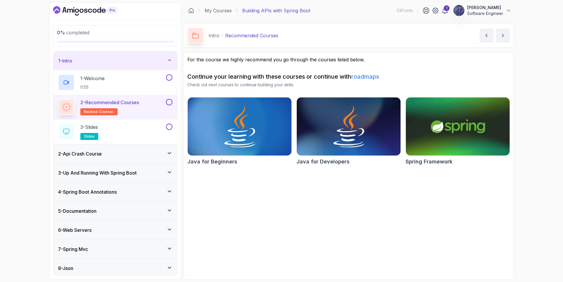
click at [125, 147] on div "2 - Api Crash Course" at bounding box center [115, 153] width 124 height 19
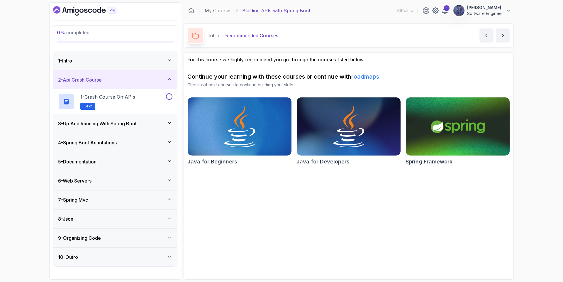
click at [128, 132] on div "3 - Up And Running With Spring Boot" at bounding box center [115, 123] width 124 height 19
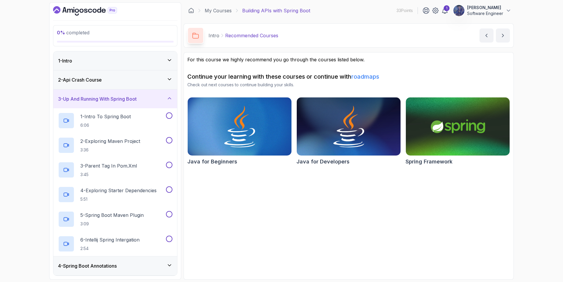
click at [117, 96] on h3 "3 - Up And Running With Spring Boot" at bounding box center [97, 98] width 79 height 7
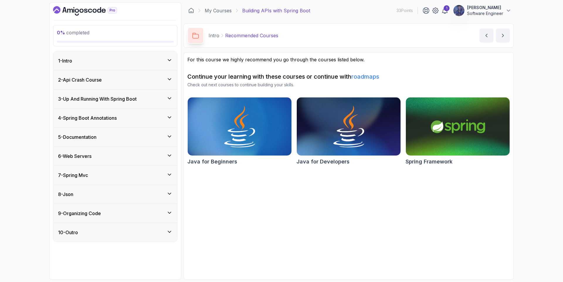
click at [116, 120] on h3 "4 - Spring Boot Annotations" at bounding box center [87, 117] width 59 height 7
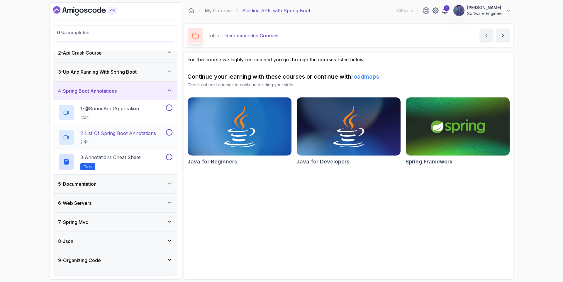
scroll to position [40, 0]
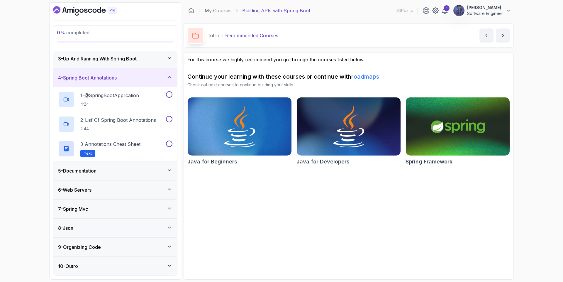
click at [110, 171] on div "5 - Documentation" at bounding box center [115, 170] width 114 height 7
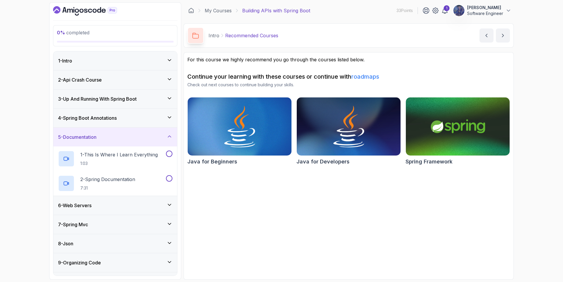
scroll to position [16, 0]
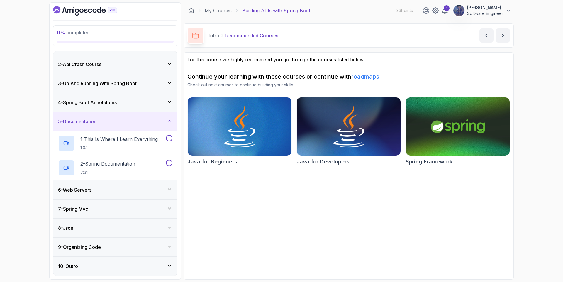
click at [110, 190] on div "6 - Web Servers" at bounding box center [115, 189] width 114 height 7
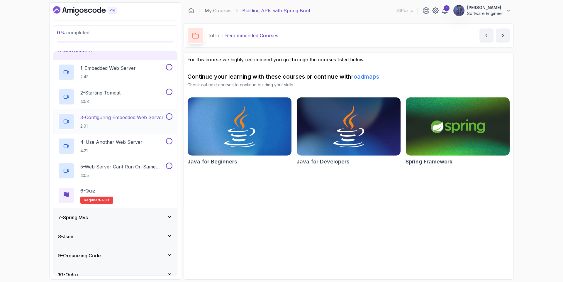
scroll to position [114, 0]
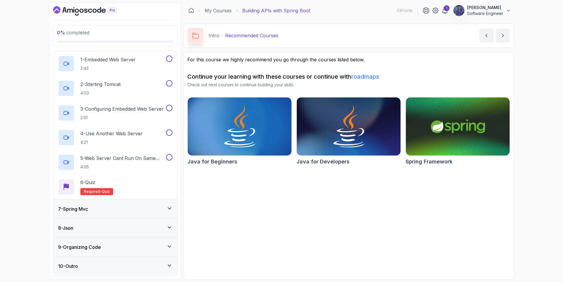
click at [115, 210] on div "7 - Spring Mvc" at bounding box center [115, 208] width 114 height 7
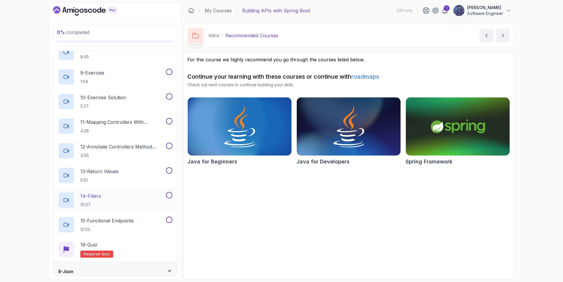
scroll to position [360, 0]
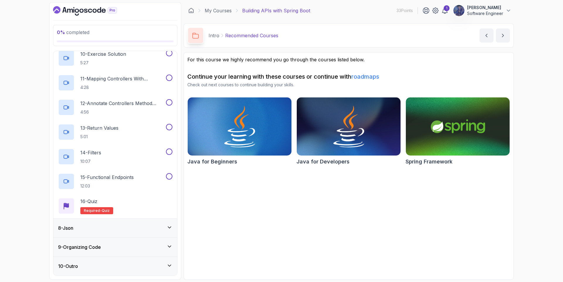
click at [116, 230] on div "8 - Json" at bounding box center [115, 227] width 114 height 7
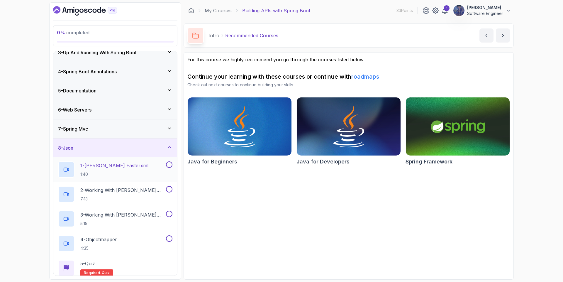
scroll to position [89, 0]
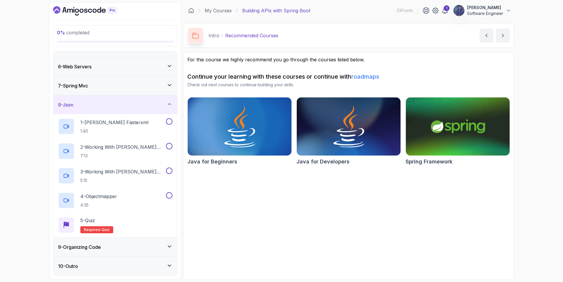
click at [118, 247] on div "9 - Organizing Code" at bounding box center [115, 246] width 114 height 7
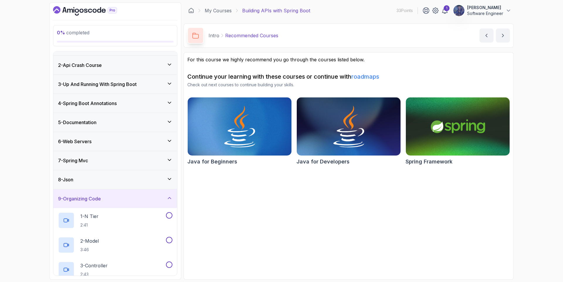
scroll to position [1, 0]
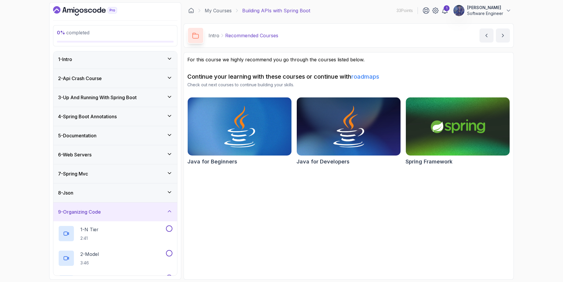
click at [94, 122] on div "4 - Spring Boot Annotations" at bounding box center [115, 116] width 124 height 19
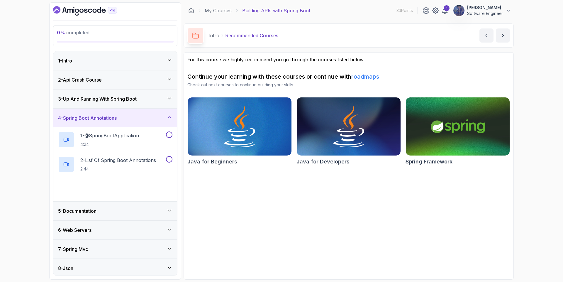
click at [94, 122] on div "4 - Spring Boot Annotations" at bounding box center [115, 117] width 124 height 19
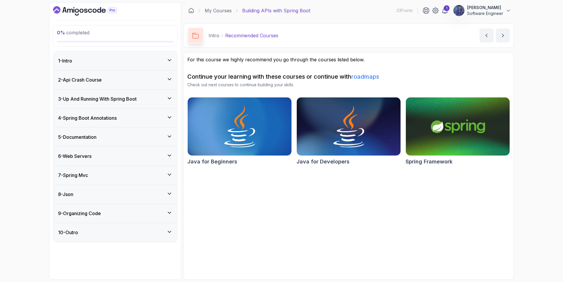
click at [91, 136] on h3 "5 - Documentation" at bounding box center [77, 136] width 38 height 7
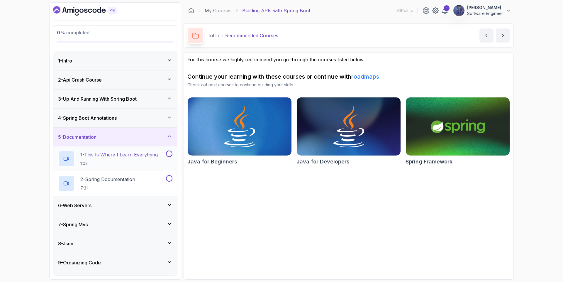
click at [93, 154] on p "1 - This Is Where I Learn Everything" at bounding box center [118, 154] width 77 height 7
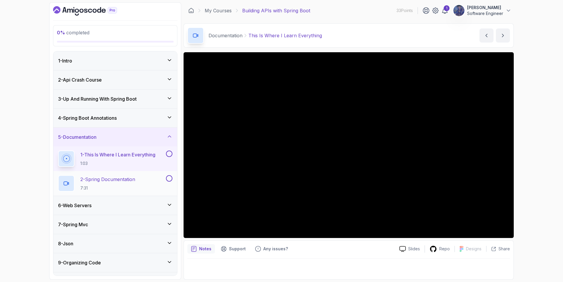
click at [120, 179] on p "2 - Spring Documentation" at bounding box center [107, 179] width 55 height 7
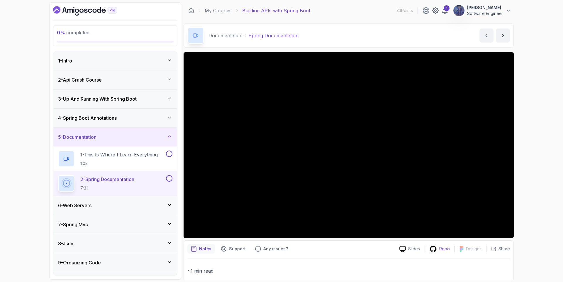
click at [440, 249] on p "Repo" at bounding box center [444, 249] width 11 height 6
click at [110, 205] on div "6 - Web Servers" at bounding box center [115, 205] width 114 height 7
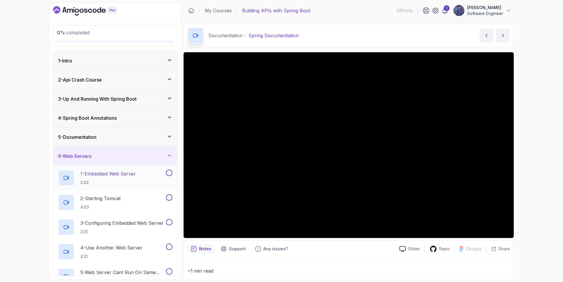
click at [121, 180] on p "2:43" at bounding box center [107, 182] width 55 height 6
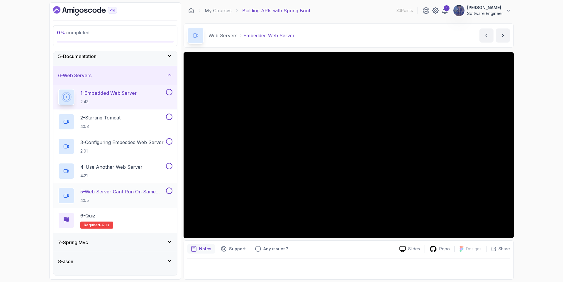
scroll to position [61, 0]
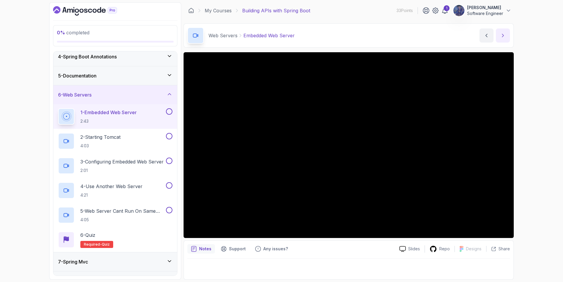
click at [500, 35] on icon "next content" at bounding box center [503, 36] width 6 height 6
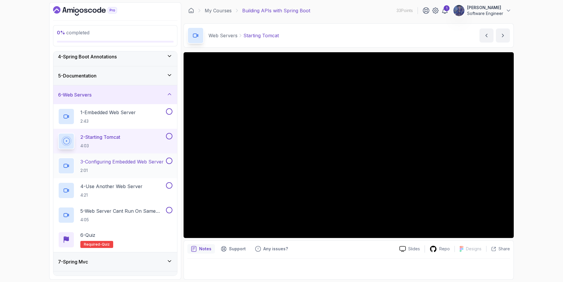
click at [113, 162] on p "3 - Configuring Embedded Web Server" at bounding box center [121, 161] width 83 height 7
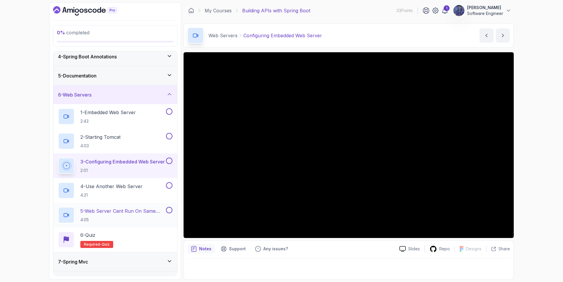
scroll to position [114, 0]
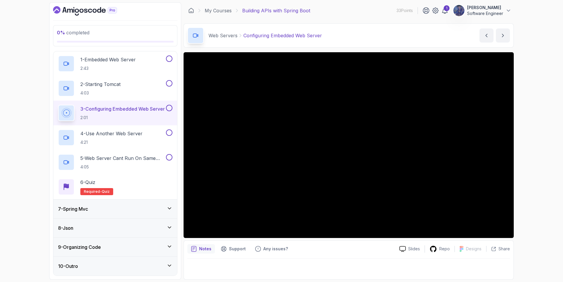
click at [199, 271] on div at bounding box center [348, 266] width 322 height 17
click at [111, 139] on p "4:21" at bounding box center [111, 142] width 62 height 6
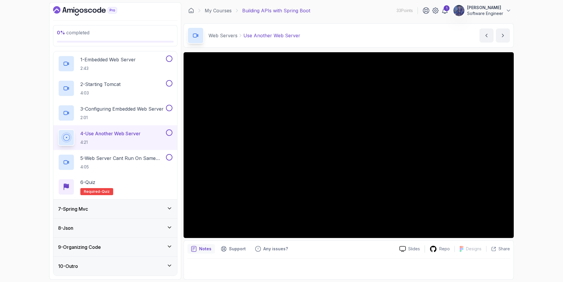
click at [132, 204] on div "7 - Spring Mvc" at bounding box center [115, 208] width 124 height 19
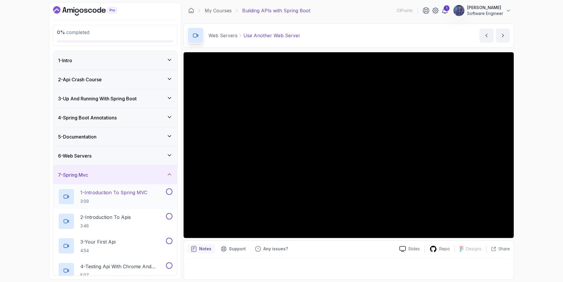
click at [123, 194] on p "1 - Introduction To Spring MVC" at bounding box center [113, 192] width 67 height 7
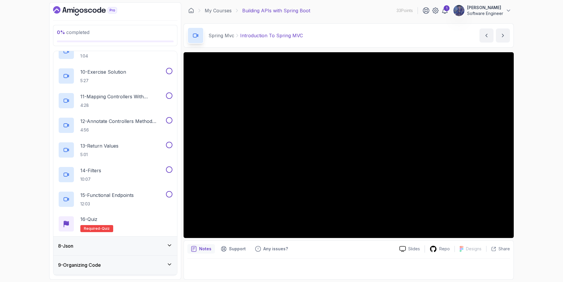
scroll to position [360, 0]
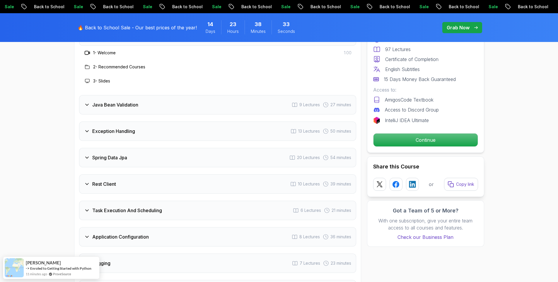
scroll to position [844, 0]
click at [136, 100] on h3 "Java Bean Validation" at bounding box center [115, 103] width 46 height 7
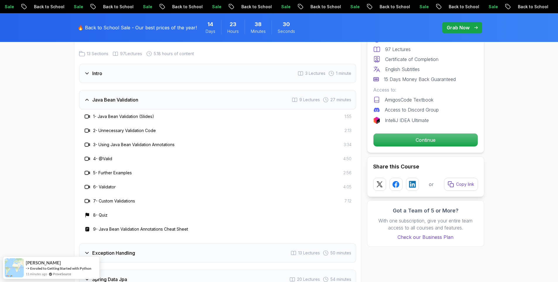
scroll to position [791, 0]
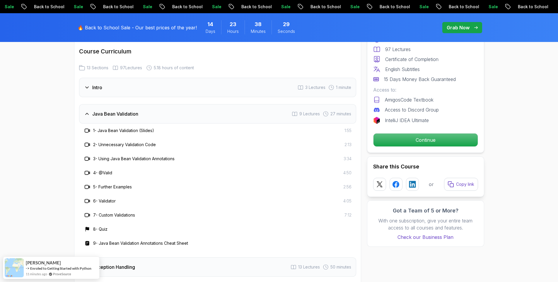
click at [136, 104] on div "Java Bean Validation 9 Lectures 27 minutes" at bounding box center [217, 113] width 277 height 19
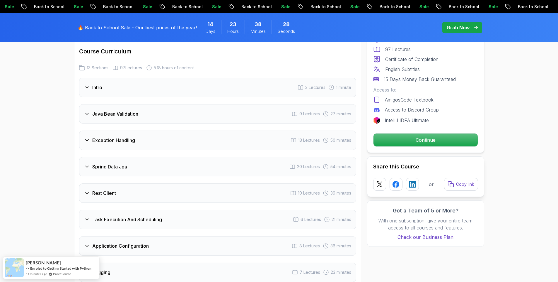
click at [123, 130] on div "Exception Handling 13 Lectures 50 minutes" at bounding box center [217, 139] width 277 height 19
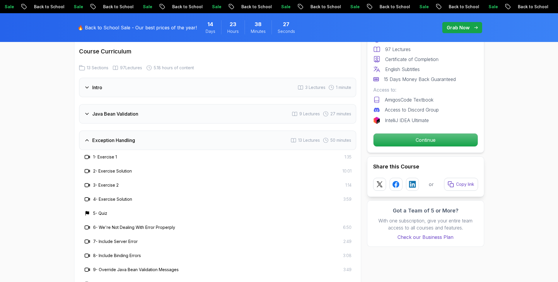
click at [123, 130] on div "Exception Handling 13 Lectures 50 minutes" at bounding box center [217, 139] width 277 height 19
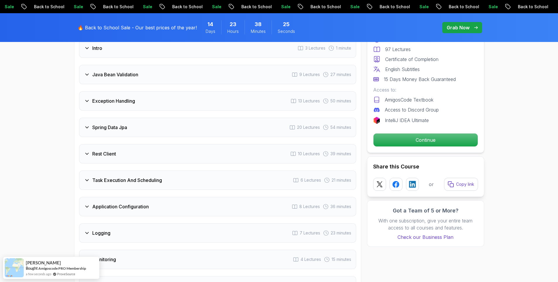
scroll to position [844, 0]
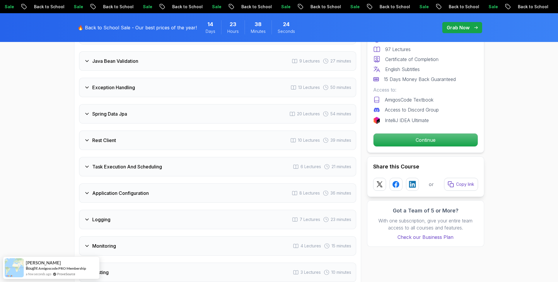
click at [129, 163] on h3 "Task Execution And Scheduling" at bounding box center [127, 166] width 70 height 7
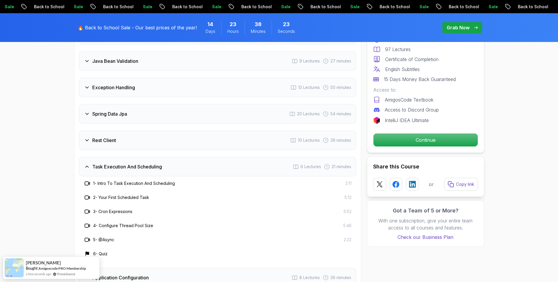
click at [129, 163] on h3 "Task Execution And Scheduling" at bounding box center [127, 166] width 70 height 7
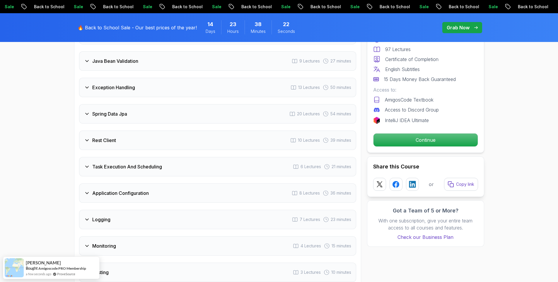
click at [129, 163] on h3 "Task Execution And Scheduling" at bounding box center [127, 166] width 70 height 7
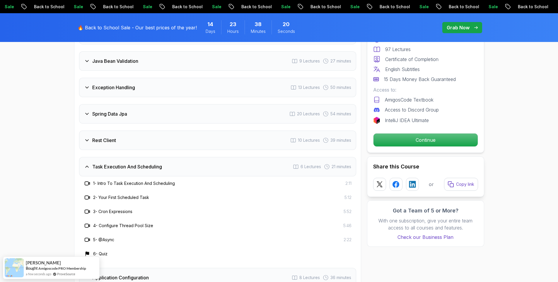
click at [137, 163] on h3 "Task Execution And Scheduling" at bounding box center [127, 166] width 70 height 7
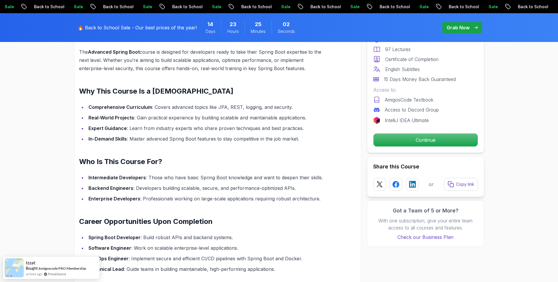
scroll to position [528, 0]
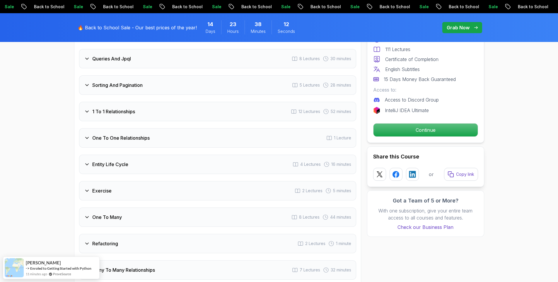
scroll to position [950, 0]
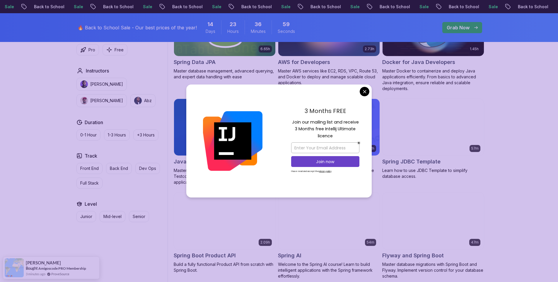
scroll to position [264, 0]
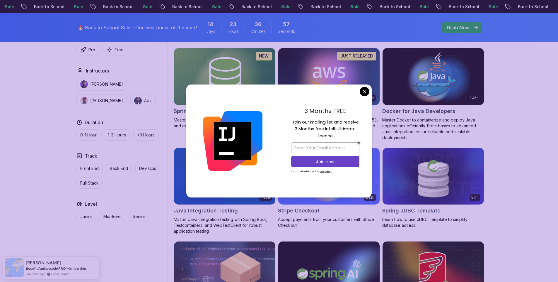
click at [366, 91] on body "Sale Back to School Sale Back to School Sale Back to School Sale Back to School…" at bounding box center [279, 235] width 558 height 999
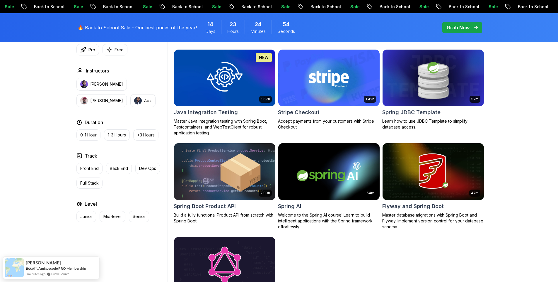
scroll to position [422, 0]
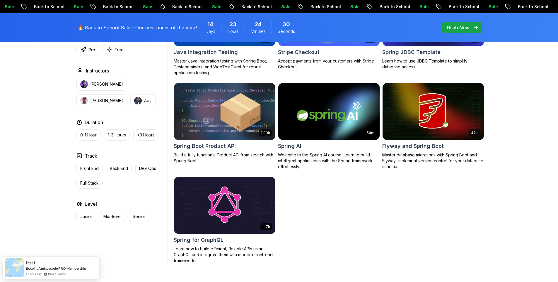
click at [129, 243] on div "Type Course Build Price Pro Free Instructors [PERSON_NAME] [PERSON_NAME] Durati…" at bounding box center [121, 27] width 94 height 472
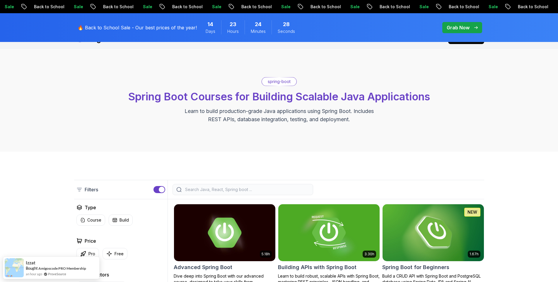
scroll to position [0, 0]
